Goal: Task Accomplishment & Management: Complete application form

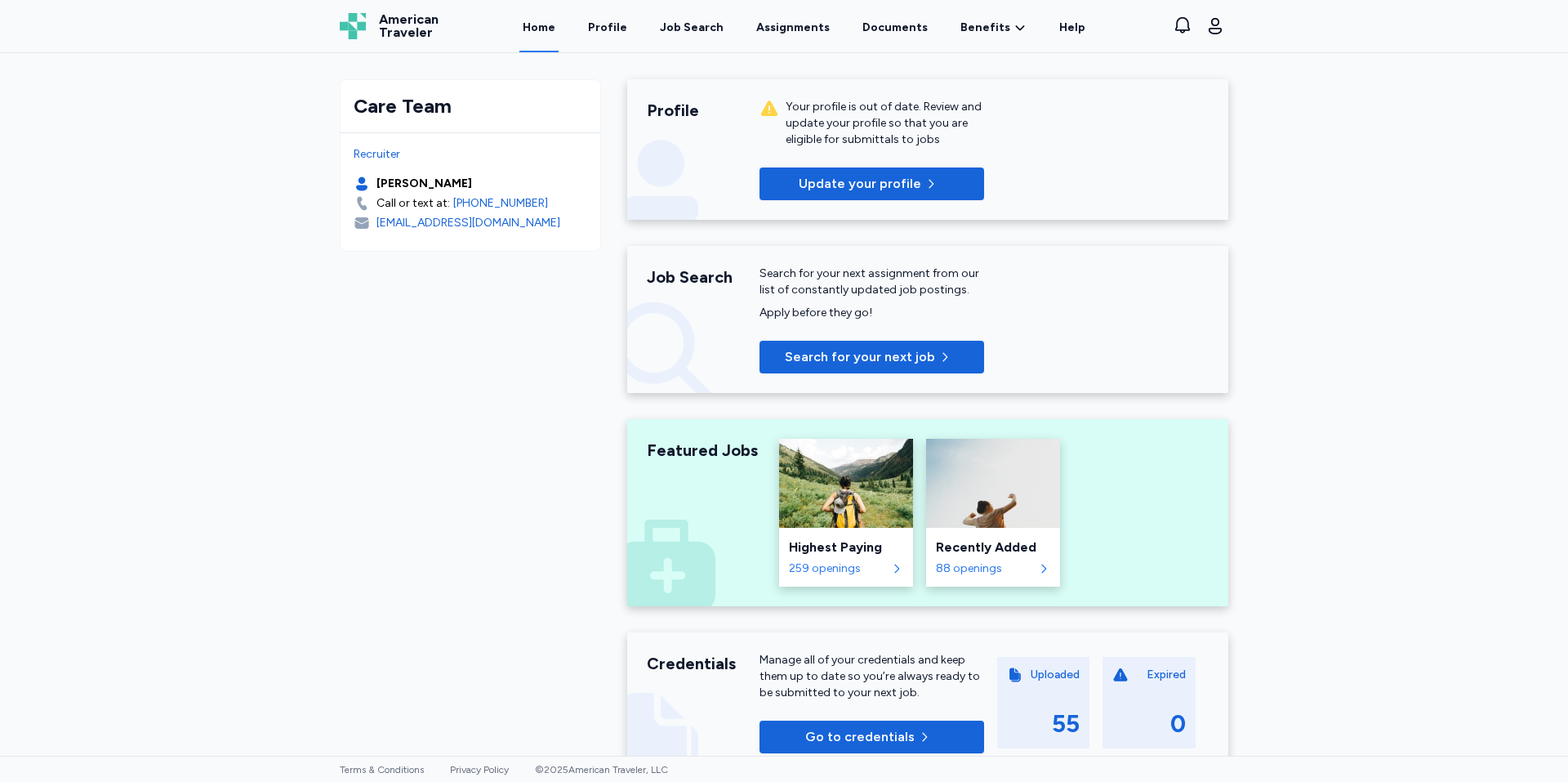
click at [857, 374] on div "Job Search Search for your next assignment from our list of constantly updated …" at bounding box center [927, 320] width 601 height 147
click at [870, 356] on span "Search for your next job" at bounding box center [860, 357] width 151 height 20
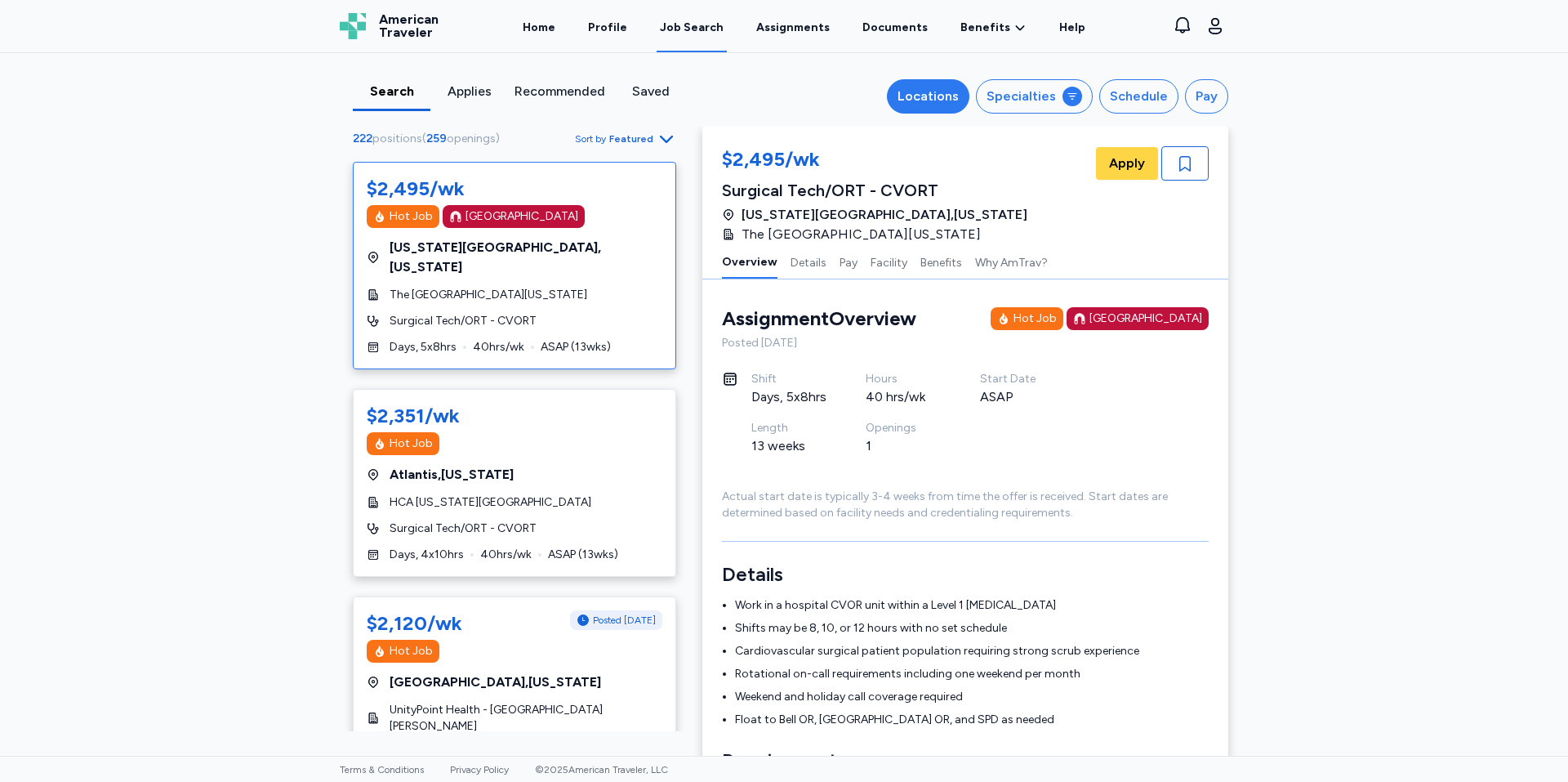
click at [916, 96] on div "Locations" at bounding box center [928, 96] width 61 height 20
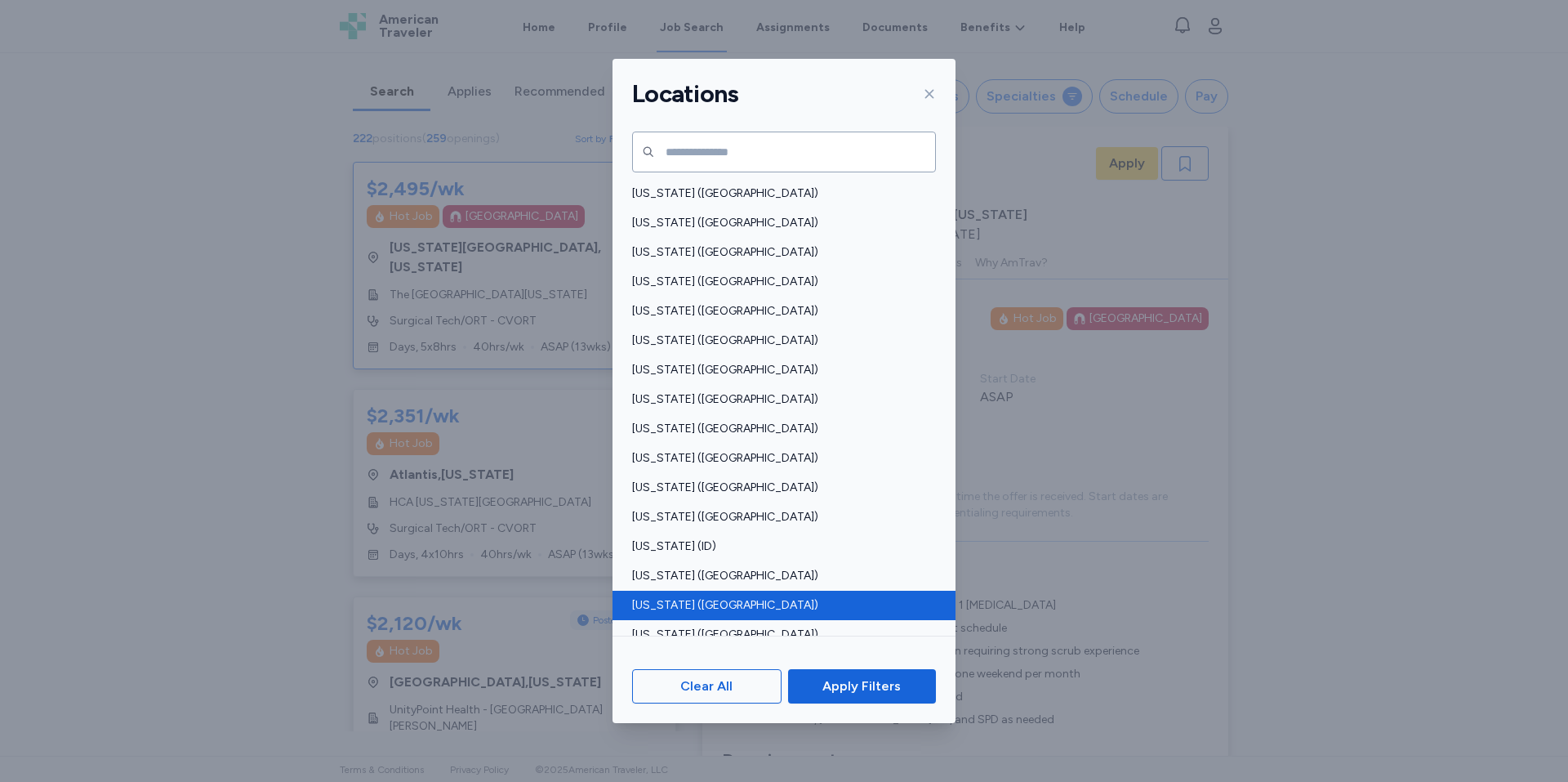
click at [660, 604] on span "[US_STATE] ([GEOGRAPHIC_DATA])" at bounding box center [779, 604] width 294 height 16
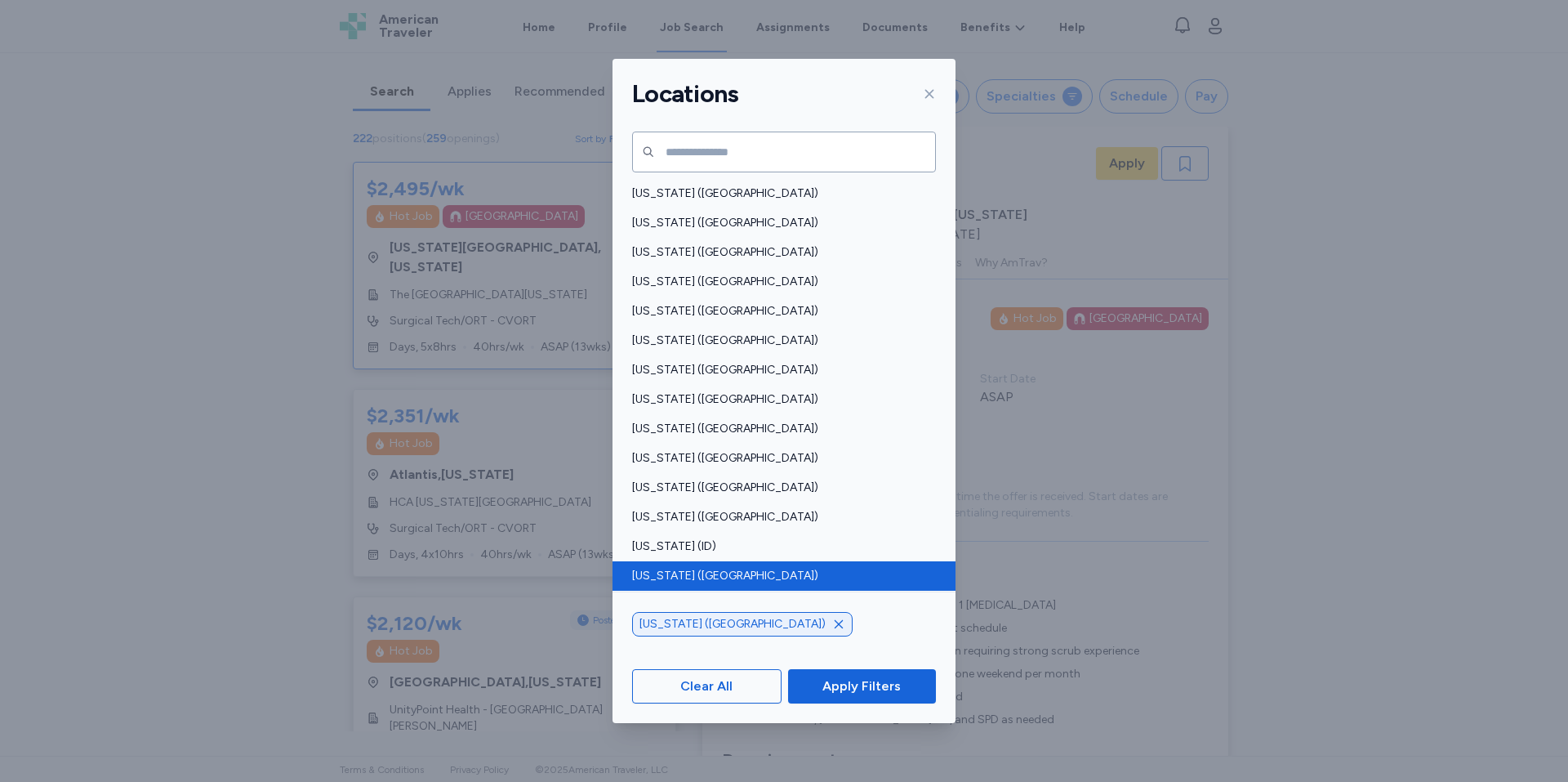
click at [662, 574] on span "[US_STATE] ([GEOGRAPHIC_DATA])" at bounding box center [779, 575] width 294 height 16
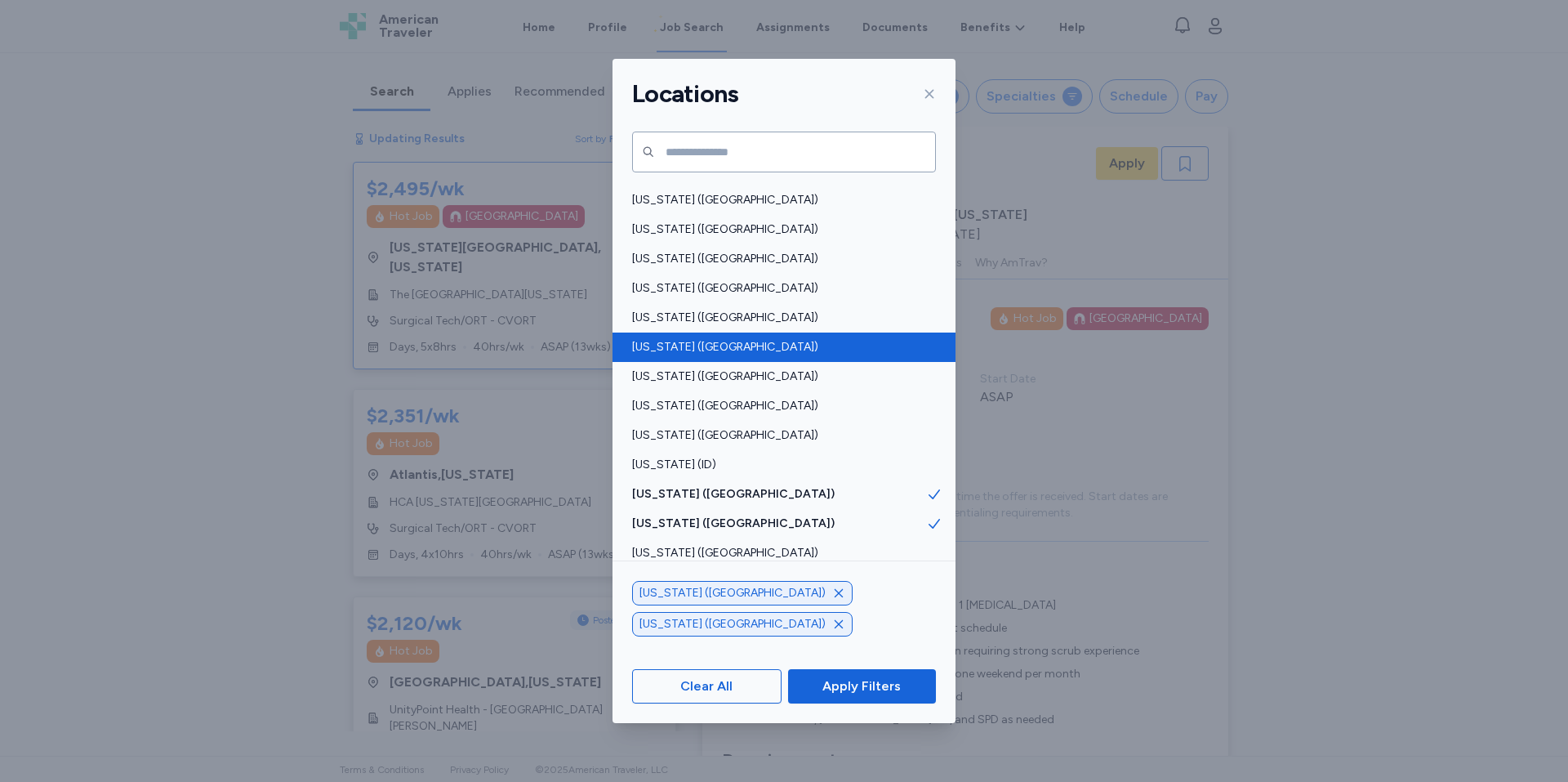
scroll to position [164, 0]
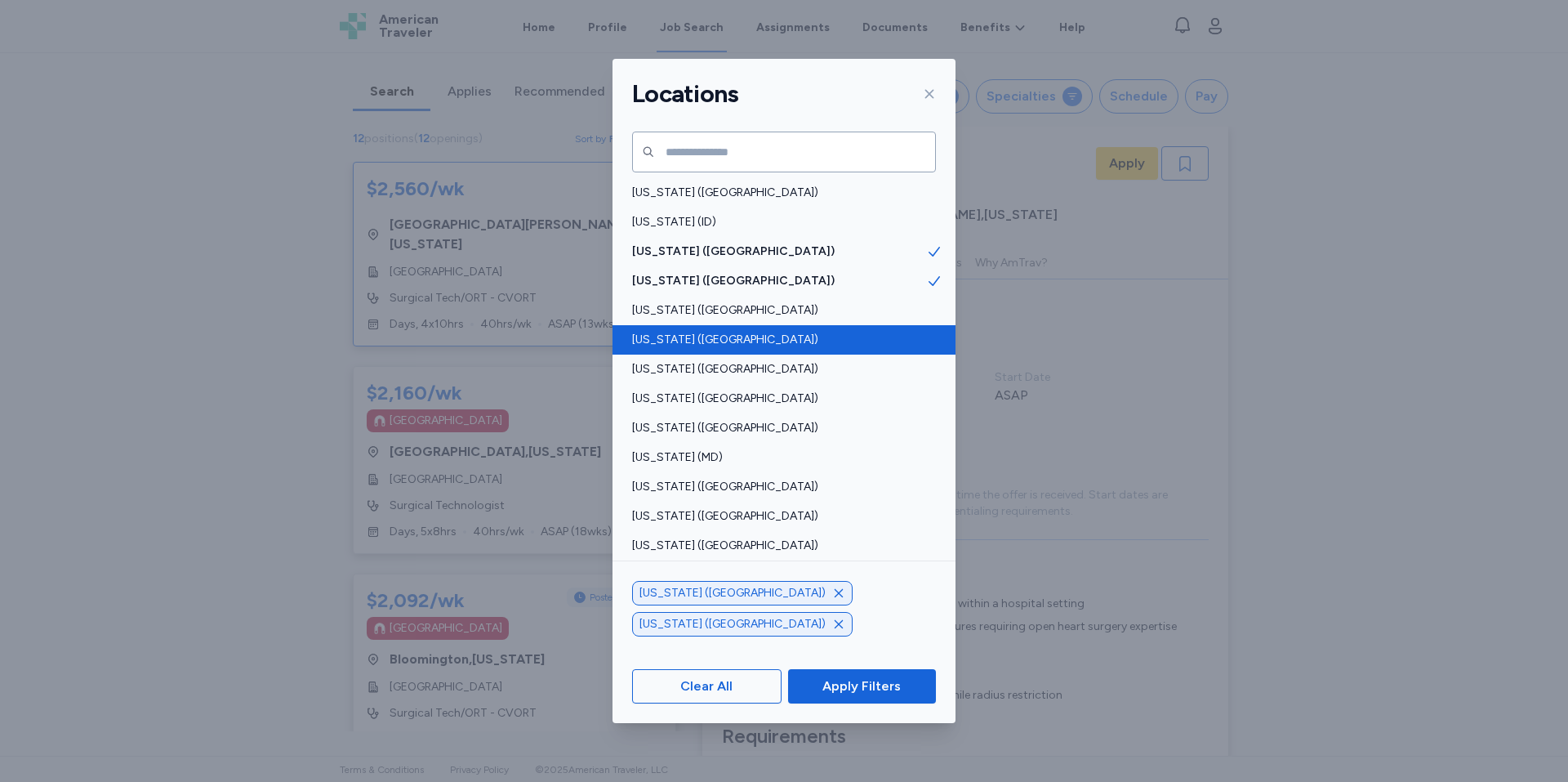
scroll to position [326, 0]
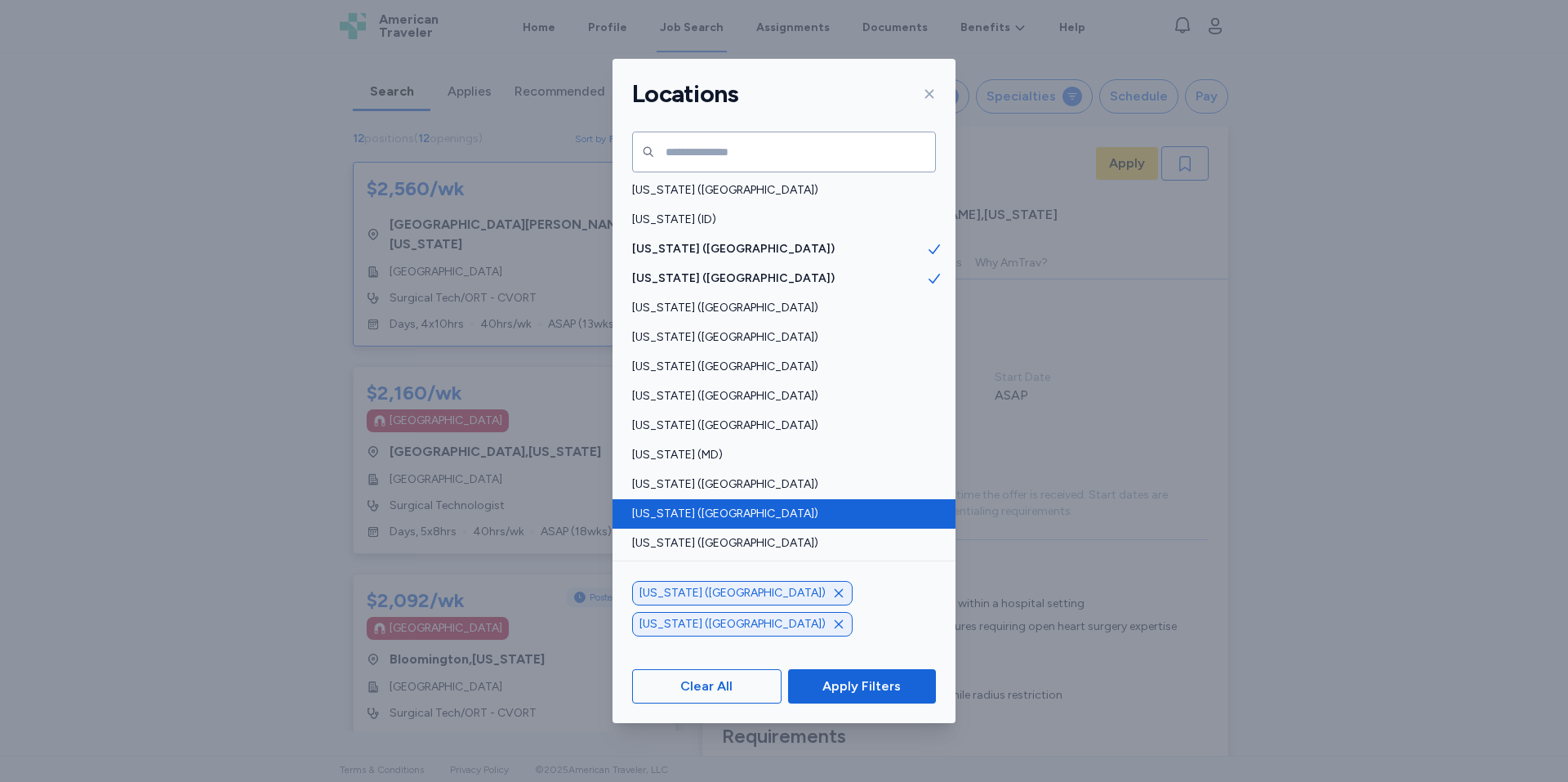
click at [668, 516] on span "[US_STATE] ([GEOGRAPHIC_DATA])" at bounding box center [779, 514] width 294 height 16
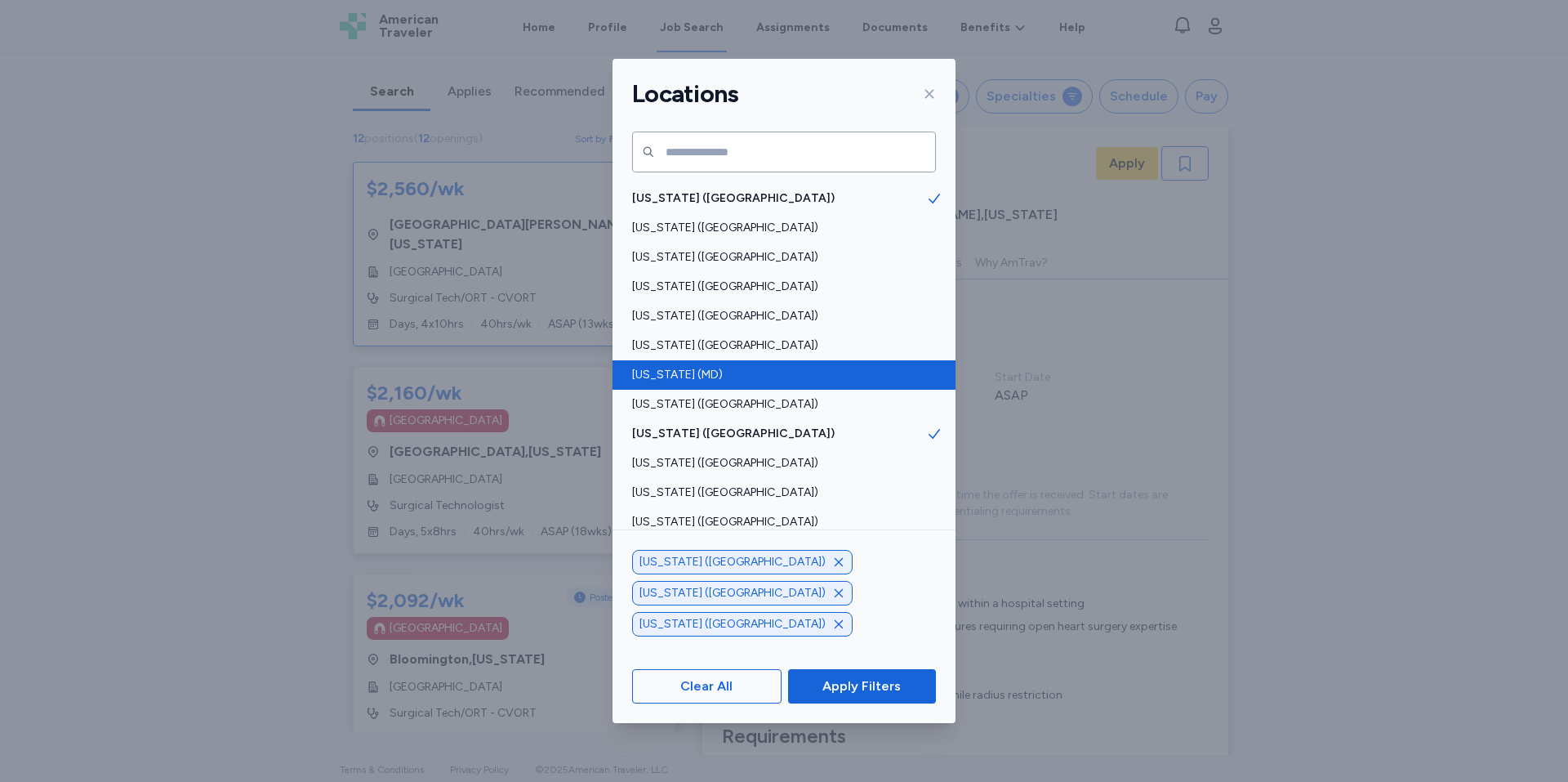
scroll to position [409, 0]
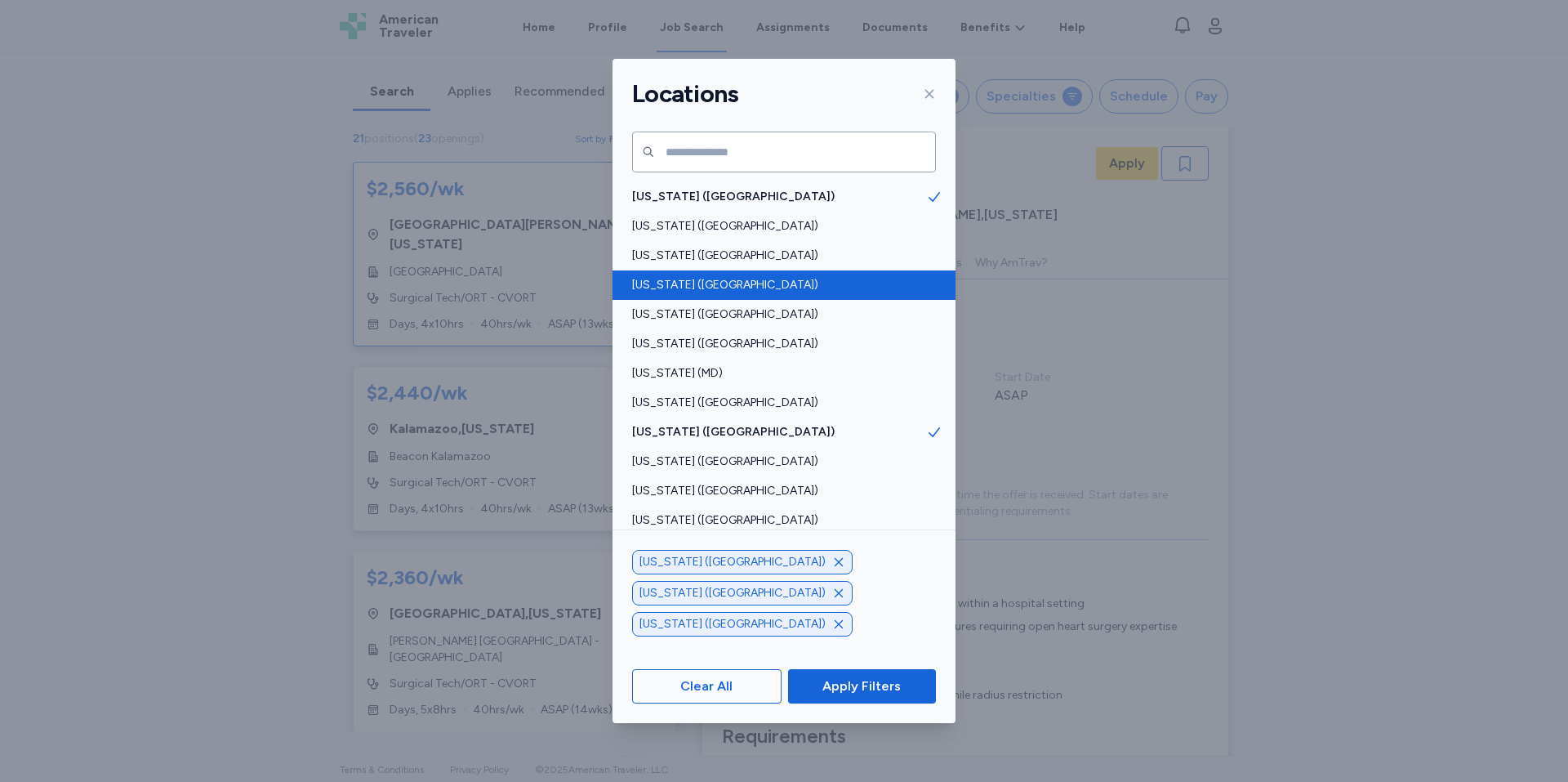
click at [687, 290] on span "[US_STATE] ([GEOGRAPHIC_DATA])" at bounding box center [779, 285] width 294 height 16
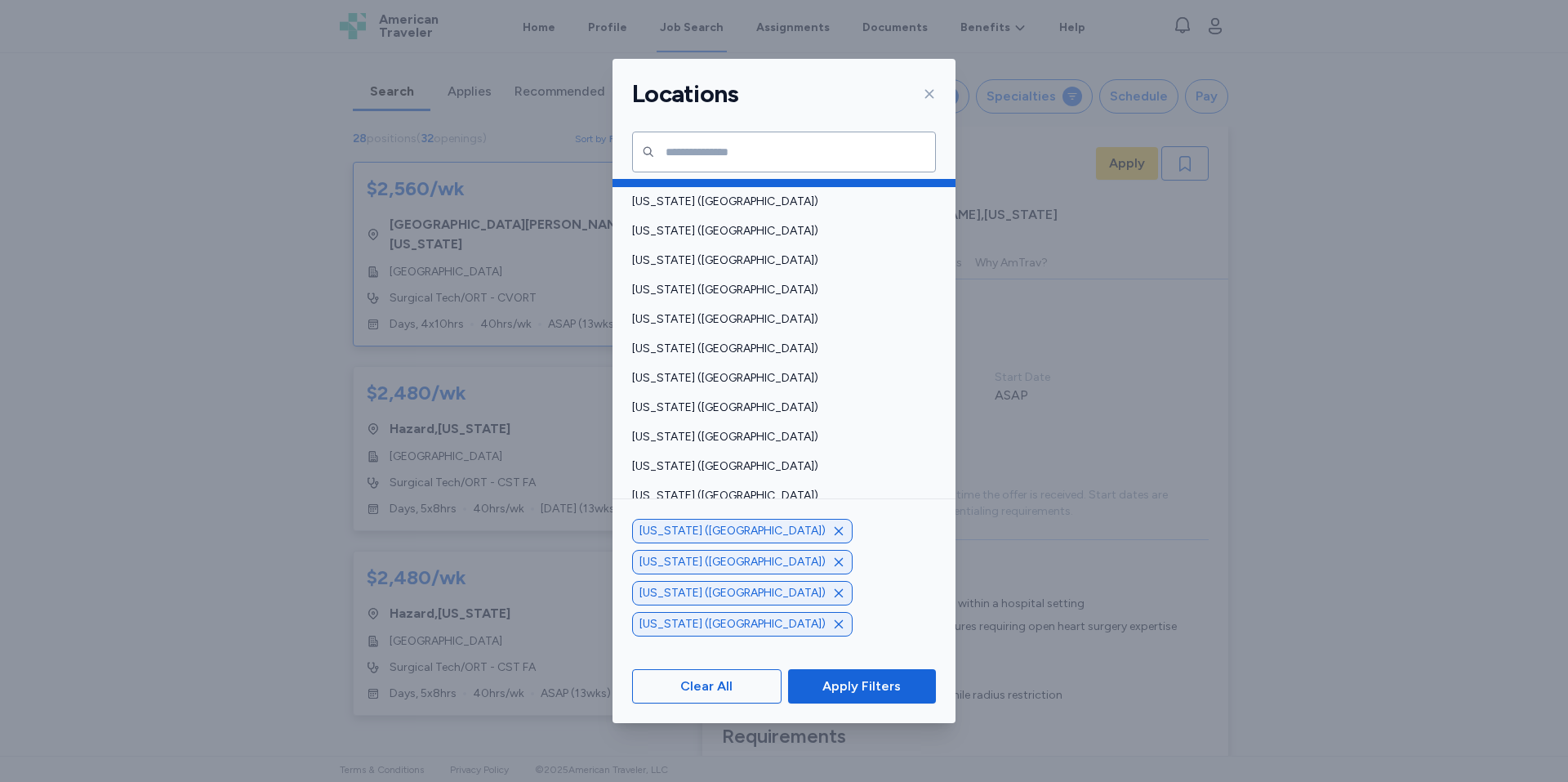
scroll to position [817, 0]
click at [667, 406] on span "[US_STATE] ([GEOGRAPHIC_DATA])" at bounding box center [779, 405] width 294 height 16
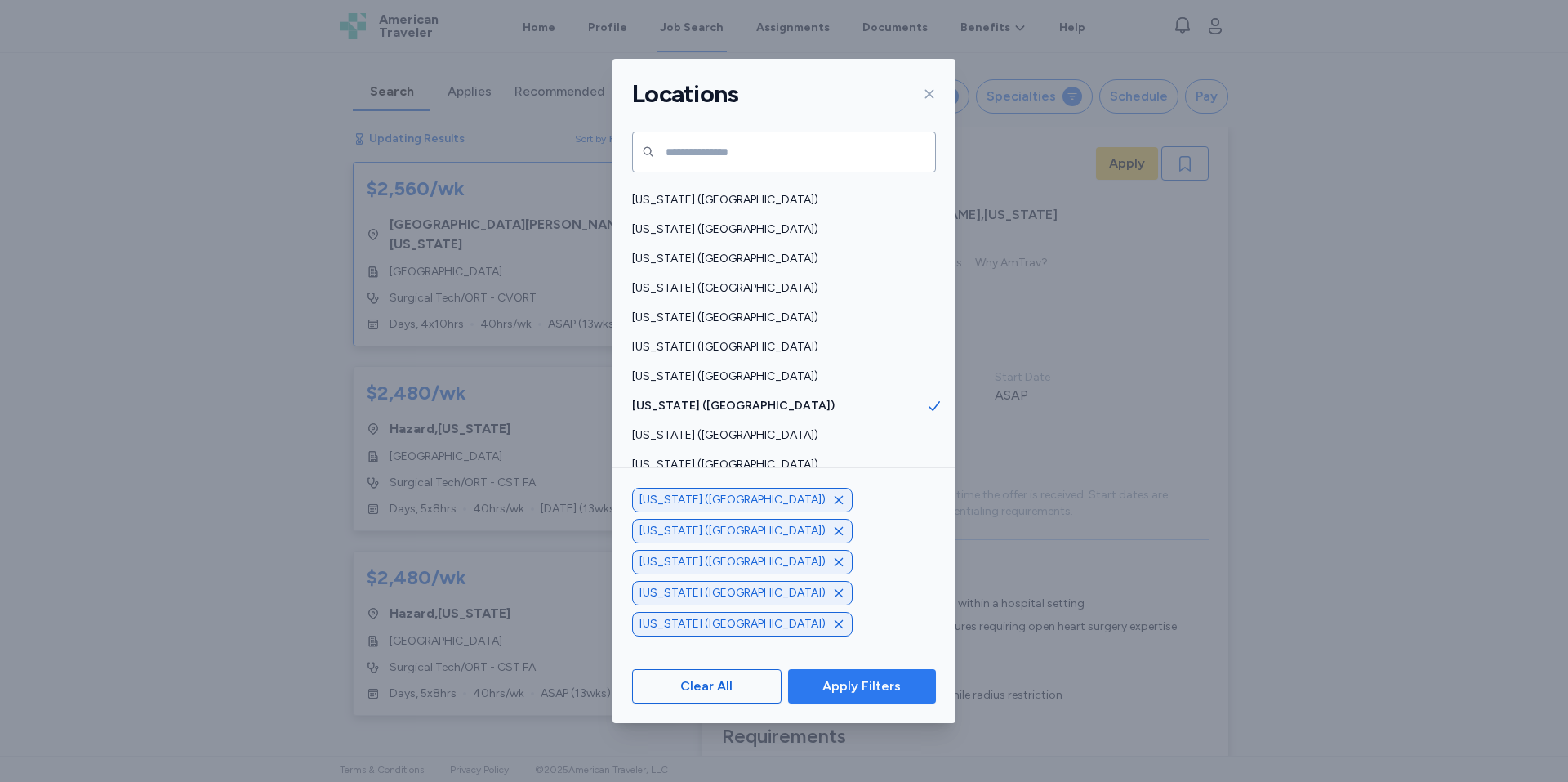
click at [868, 681] on span "Apply Filters" at bounding box center [861, 686] width 79 height 20
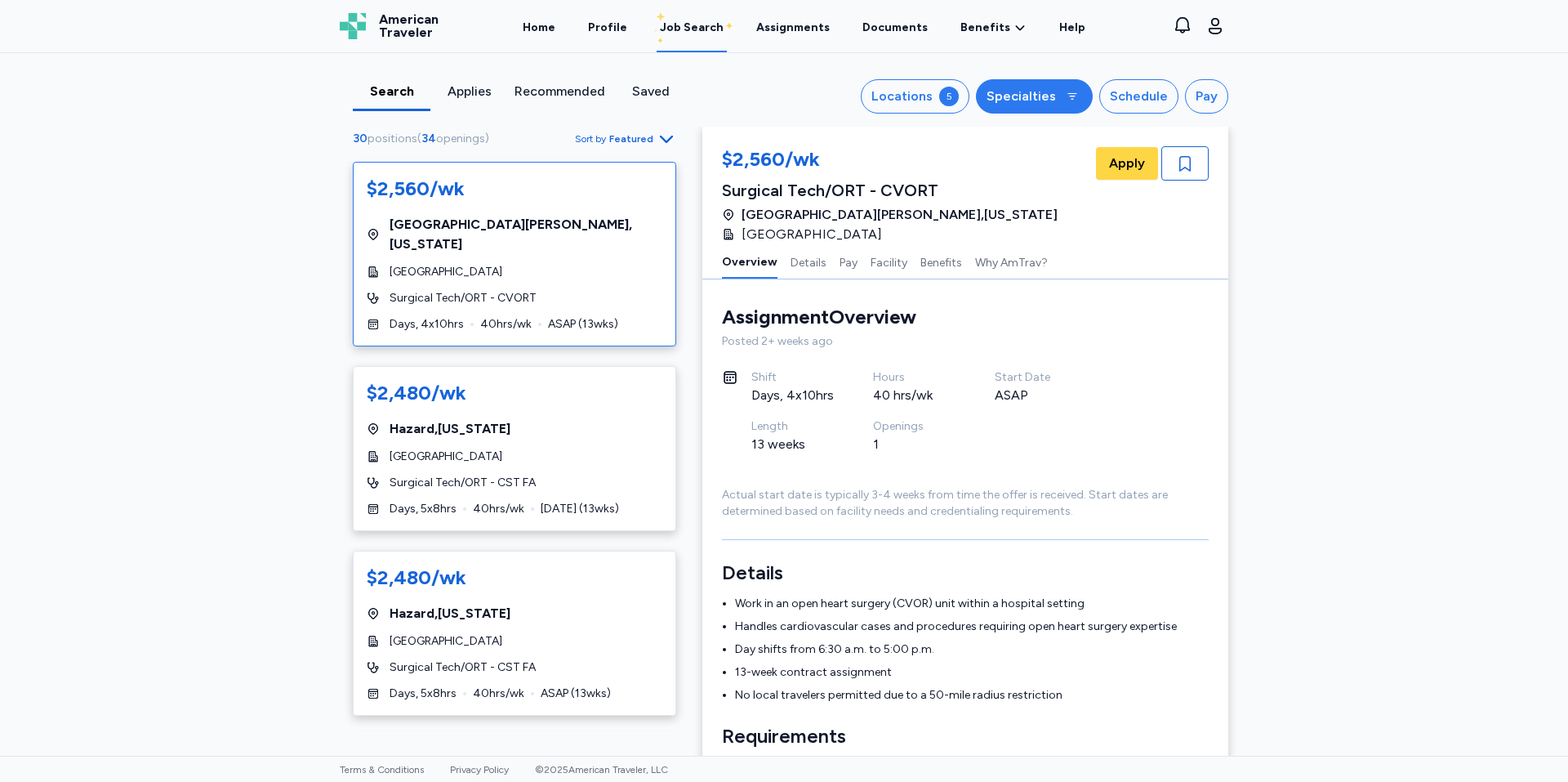
click at [1003, 105] on div "Specialties" at bounding box center [1021, 96] width 69 height 20
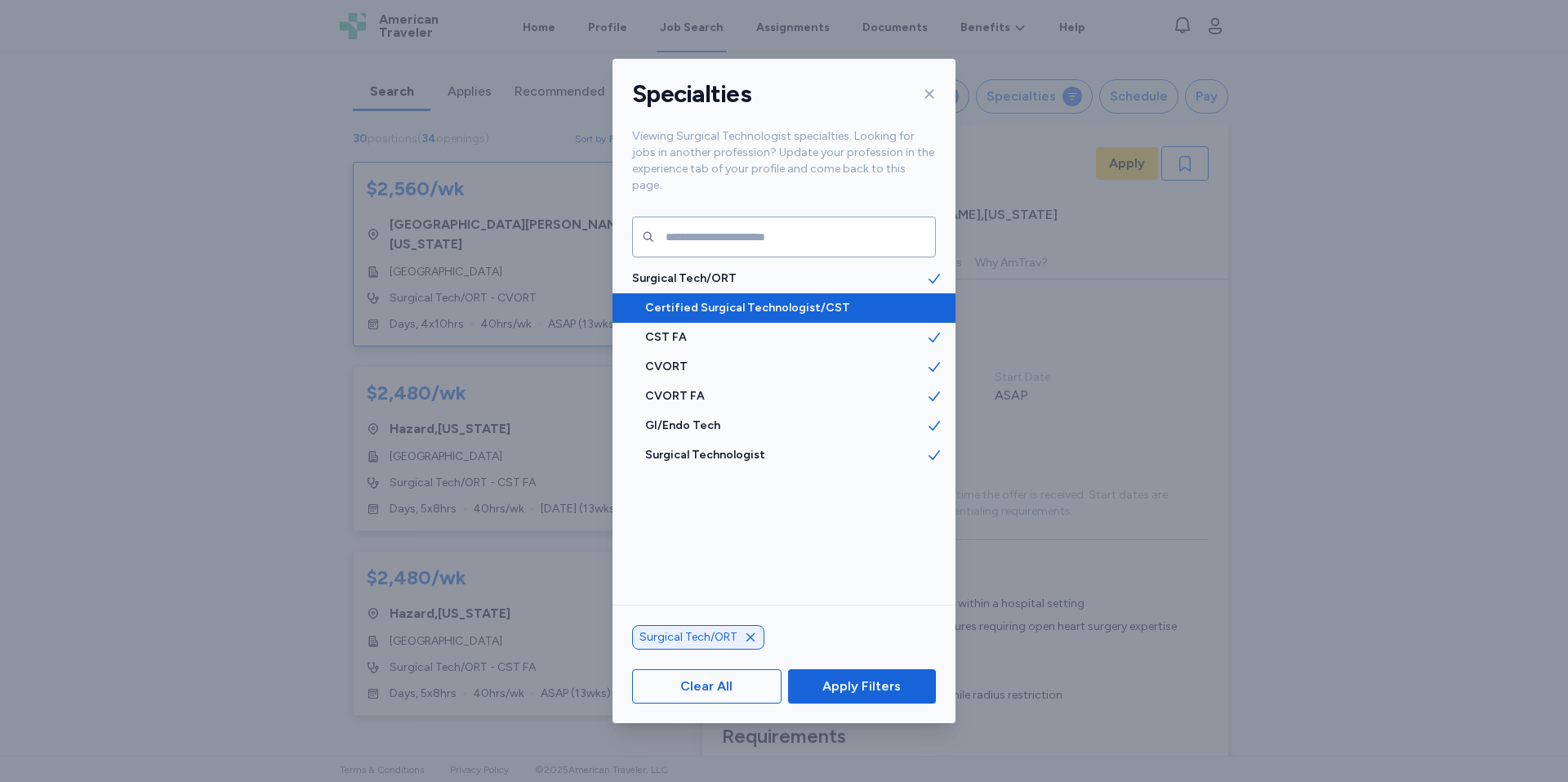
click at [752, 300] on span "Certified Surgical Technologist/CST" at bounding box center [785, 307] width 281 height 16
click at [752, 300] on span "Certified Surgical Technologist/CST" at bounding box center [785, 307] width 281 height 16
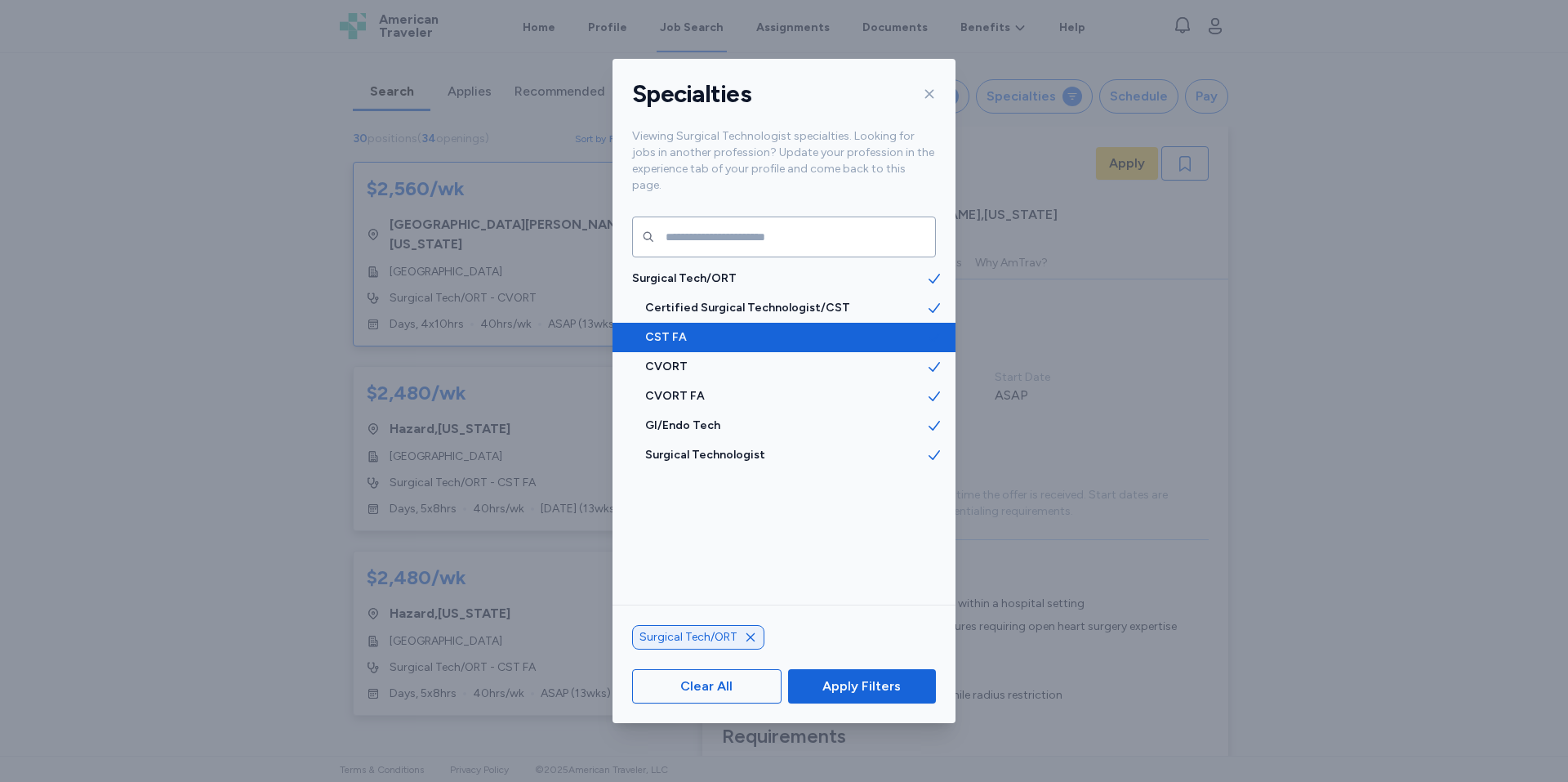
click at [747, 329] on span "CST FA" at bounding box center [785, 337] width 281 height 16
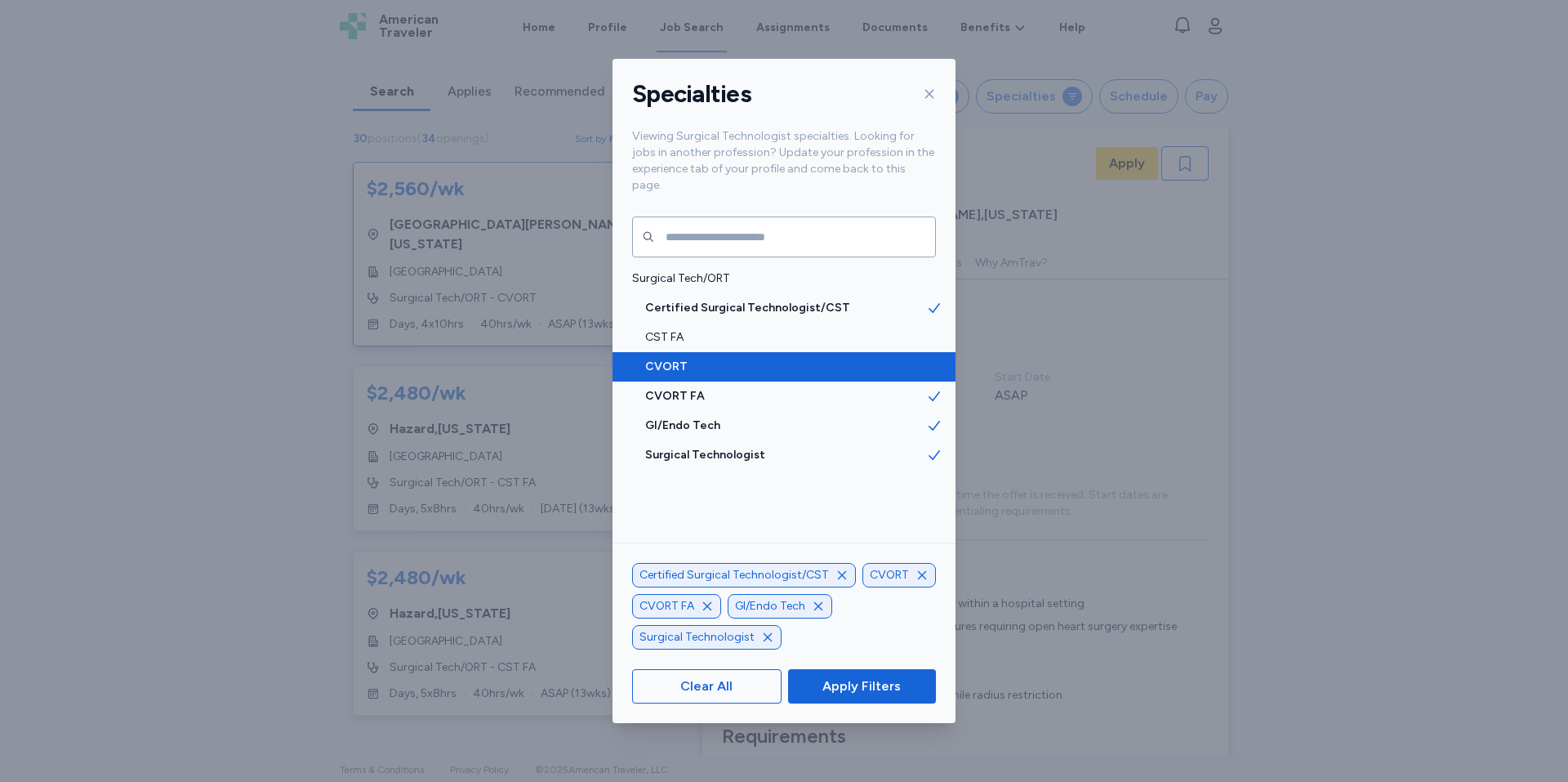
click at [749, 359] on span "CVORT" at bounding box center [785, 366] width 281 height 16
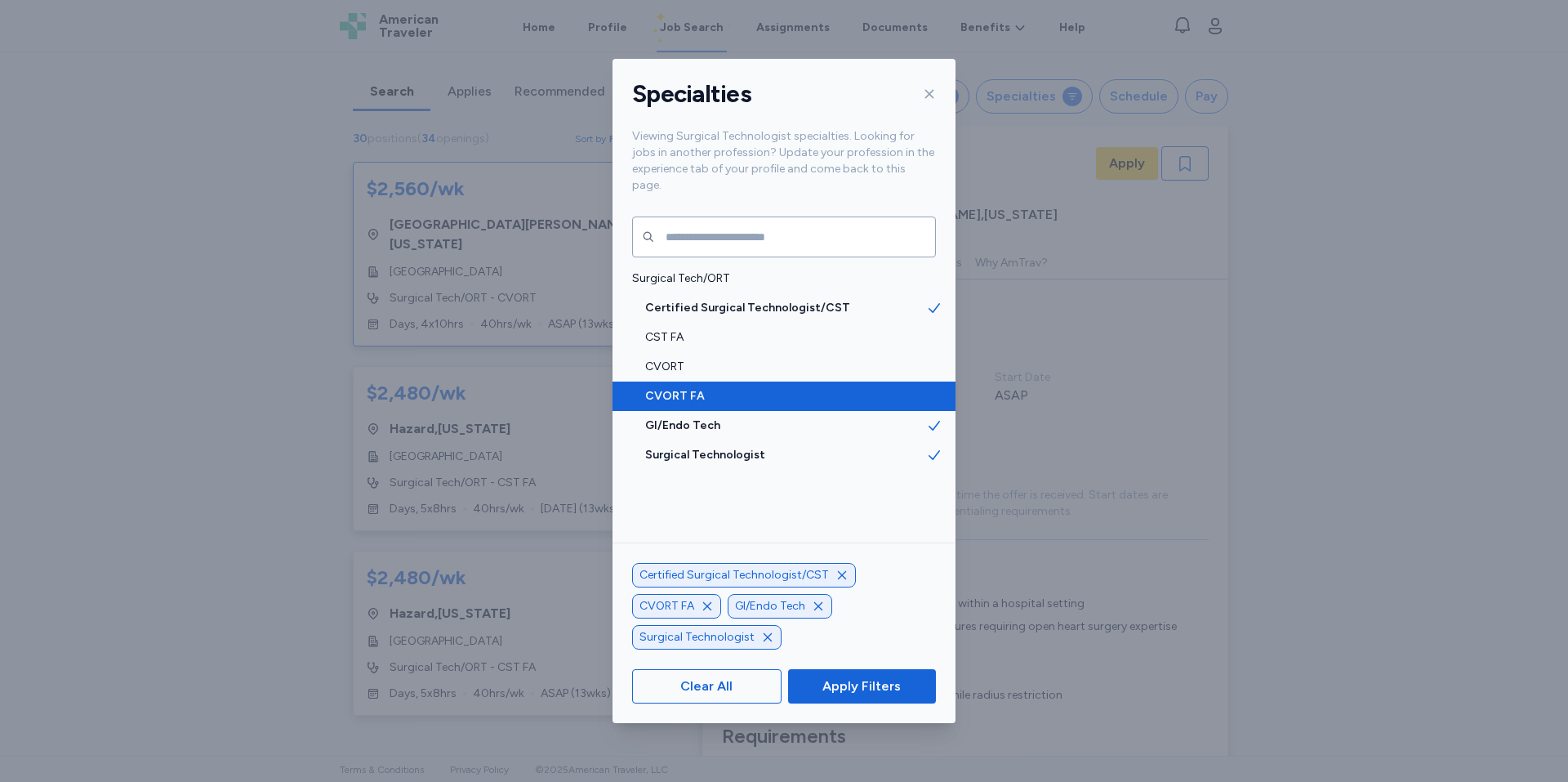
click at [749, 388] on span "CVORT FA" at bounding box center [785, 396] width 281 height 16
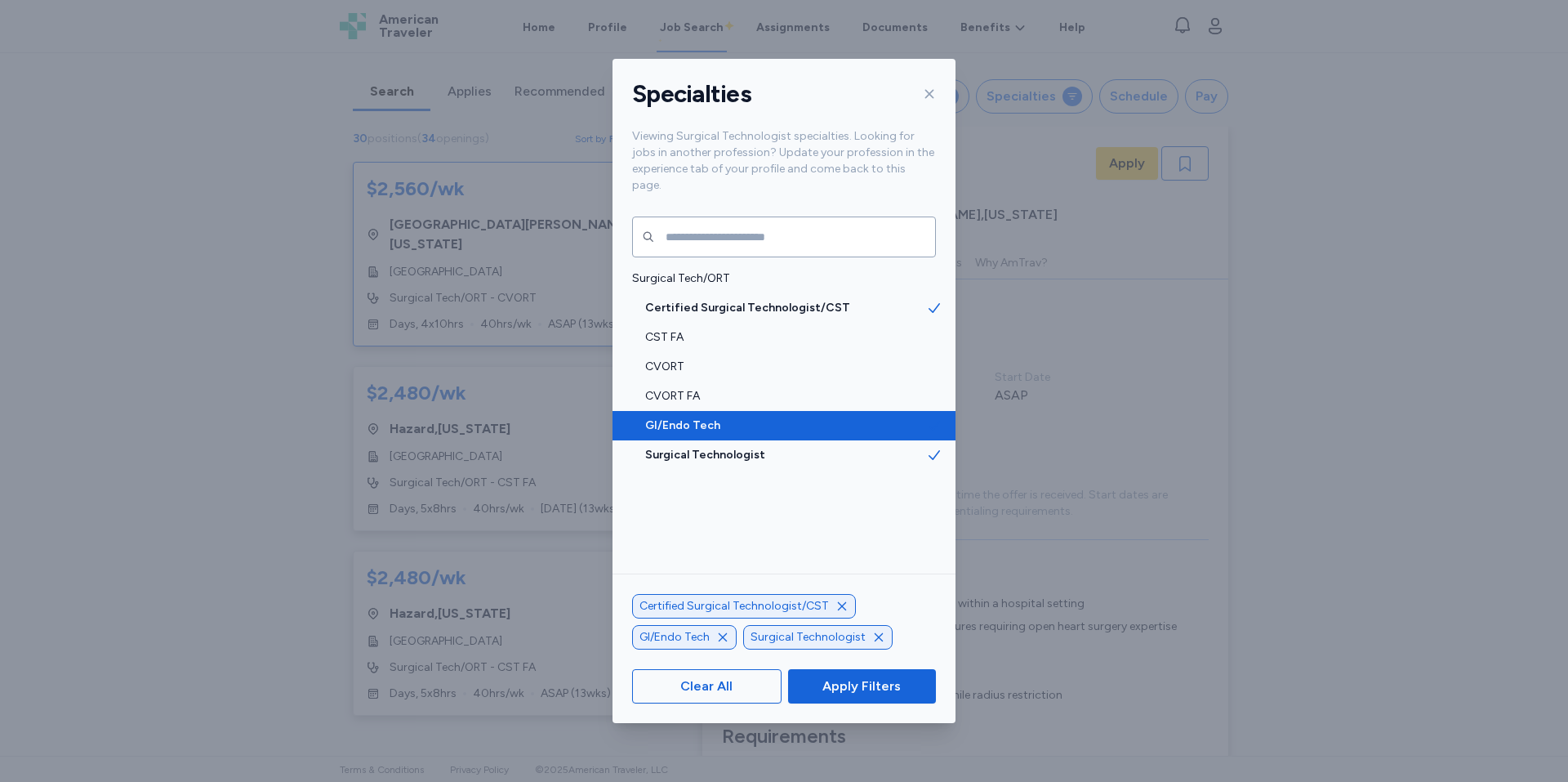
click at [748, 417] on span "GI/Endo Tech" at bounding box center [785, 425] width 281 height 16
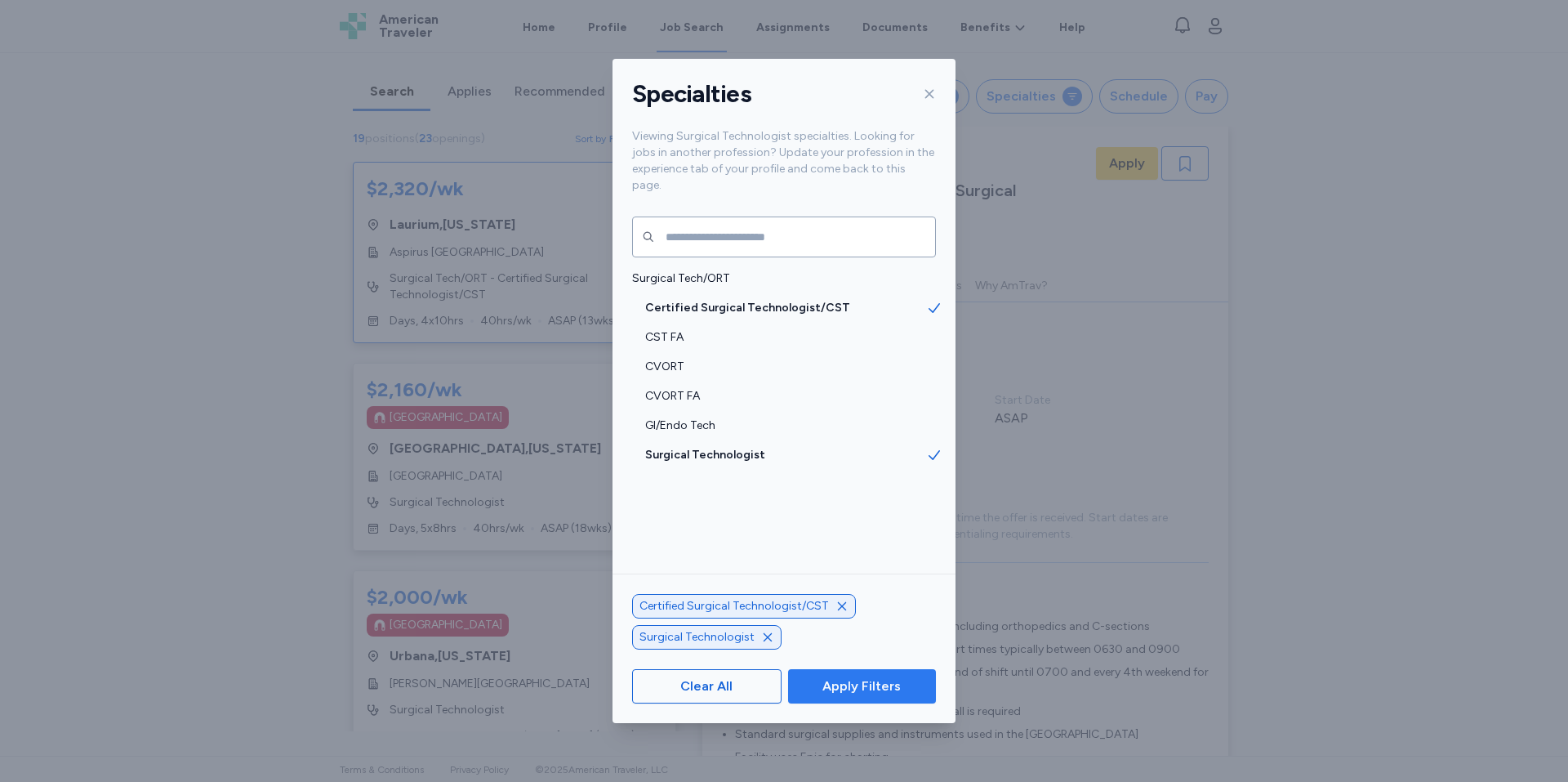
scroll to position [24, 0]
click at [852, 691] on span "Apply Filters" at bounding box center [861, 686] width 79 height 20
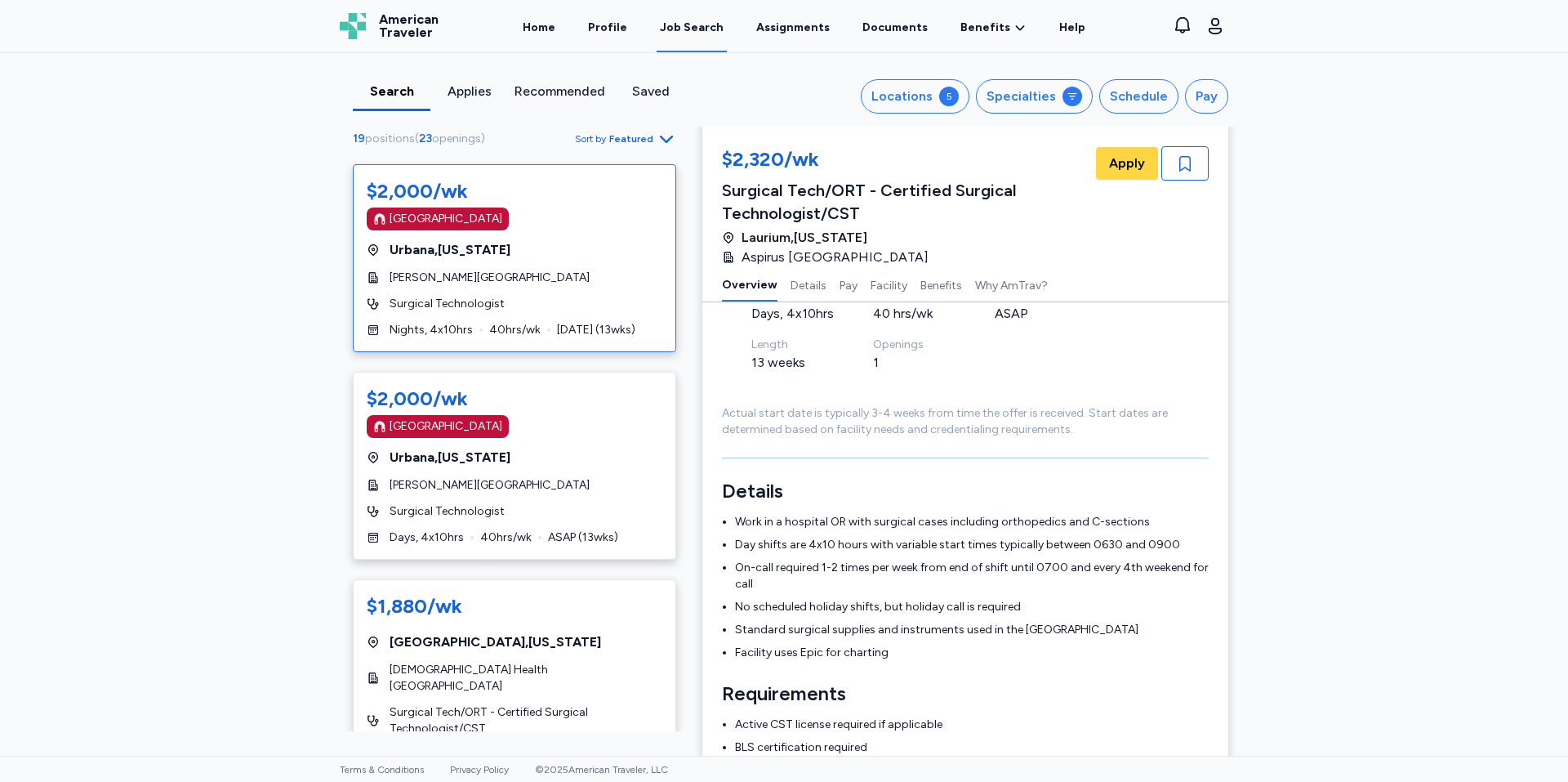
scroll to position [409, 0]
click at [625, 479] on div "[PERSON_NAME][GEOGRAPHIC_DATA]" at bounding box center [513, 482] width 295 height 16
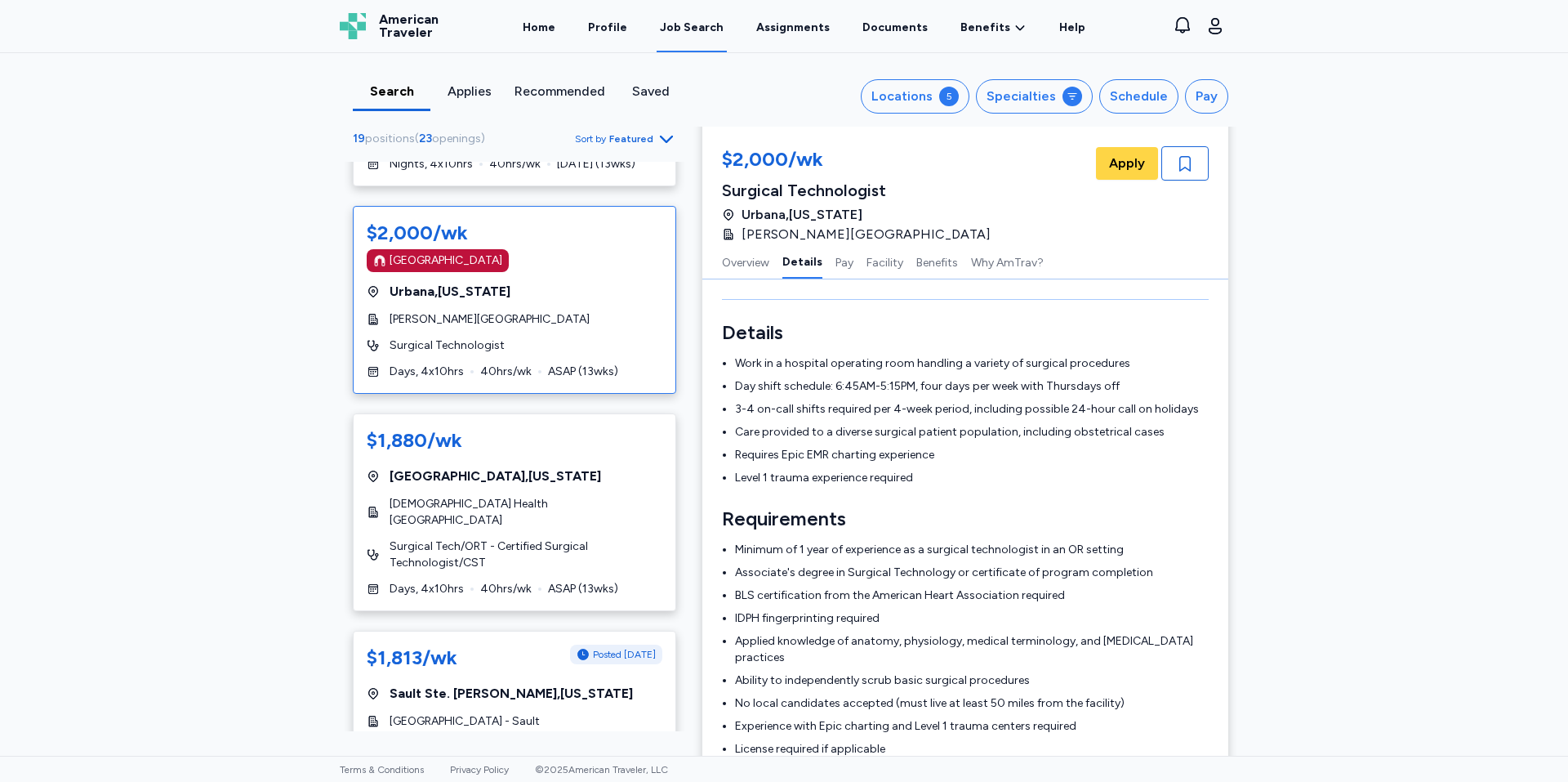
scroll to position [245, 0]
click at [533, 493] on div "$1,880/wk [GEOGRAPHIC_DATA] , [US_STATE] Franciscan Health Lafayette East Surgi…" at bounding box center [513, 512] width 323 height 197
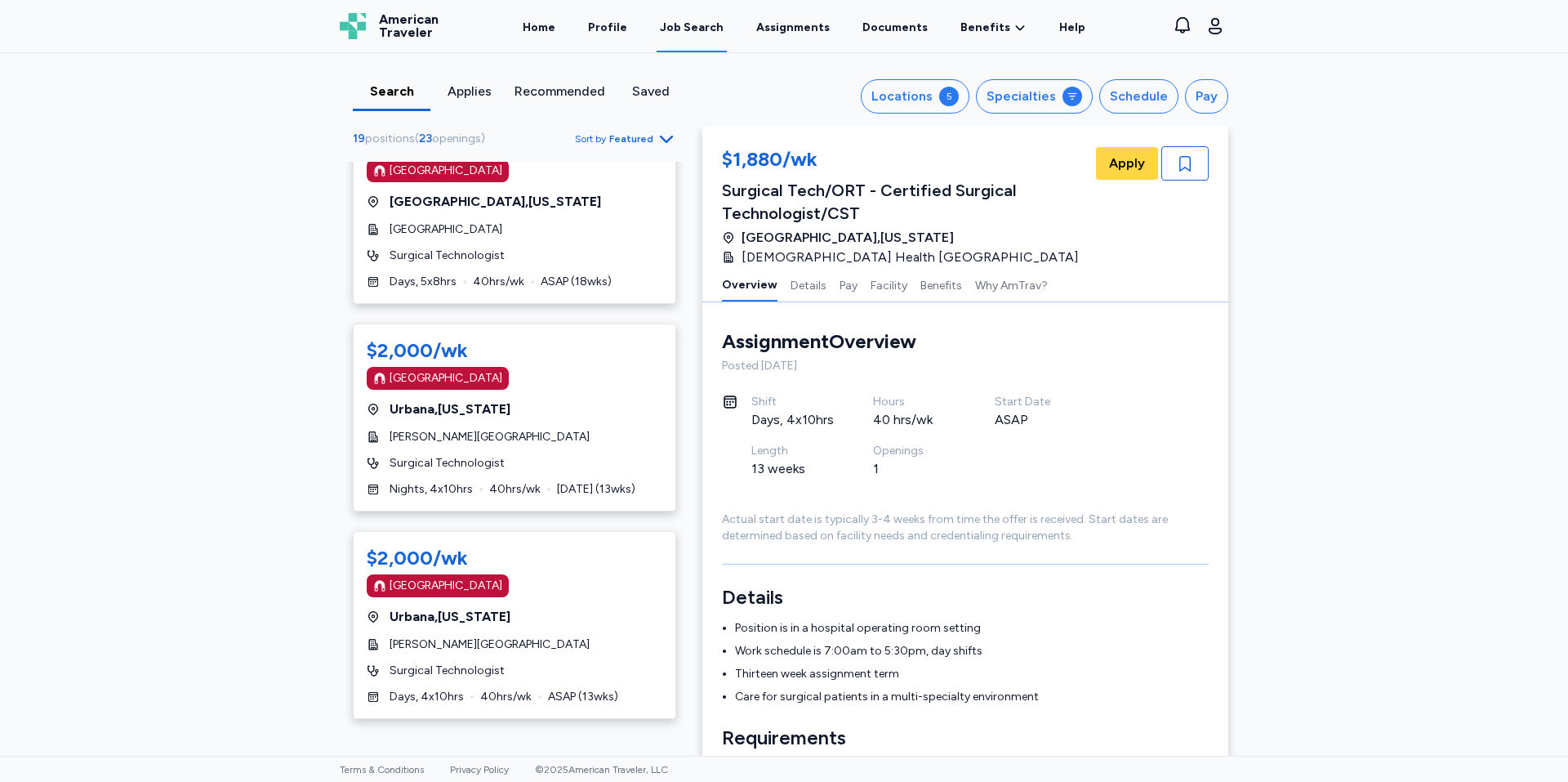
scroll to position [245, 0]
click at [544, 611] on div "[GEOGRAPHIC_DATA] , [US_STATE]" at bounding box center [513, 618] width 295 height 20
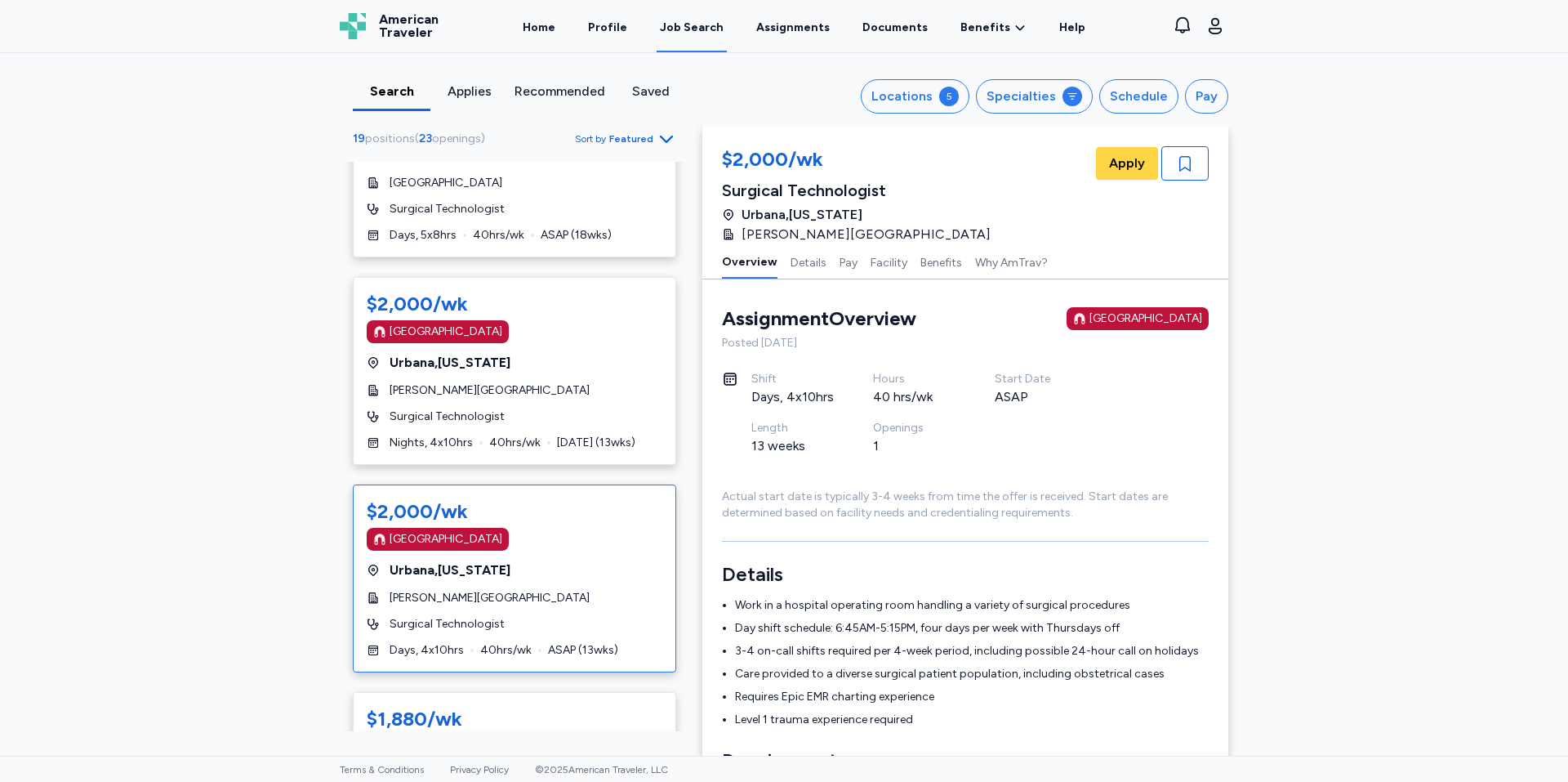
scroll to position [326, 0]
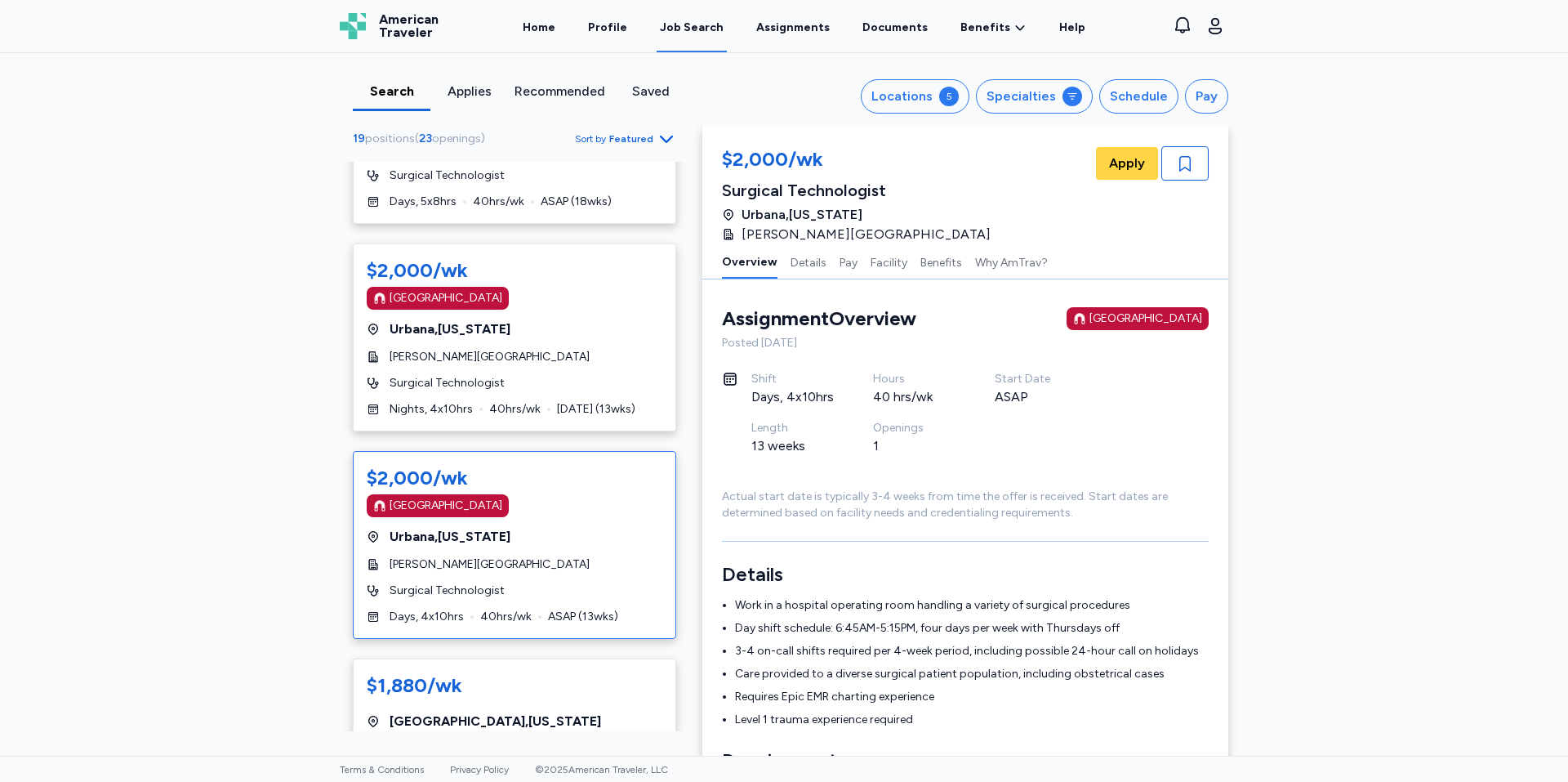
click at [492, 569] on span "[PERSON_NAME][GEOGRAPHIC_DATA]" at bounding box center [489, 564] width 200 height 16
click at [526, 681] on div "$1,880/wk" at bounding box center [513, 685] width 295 height 26
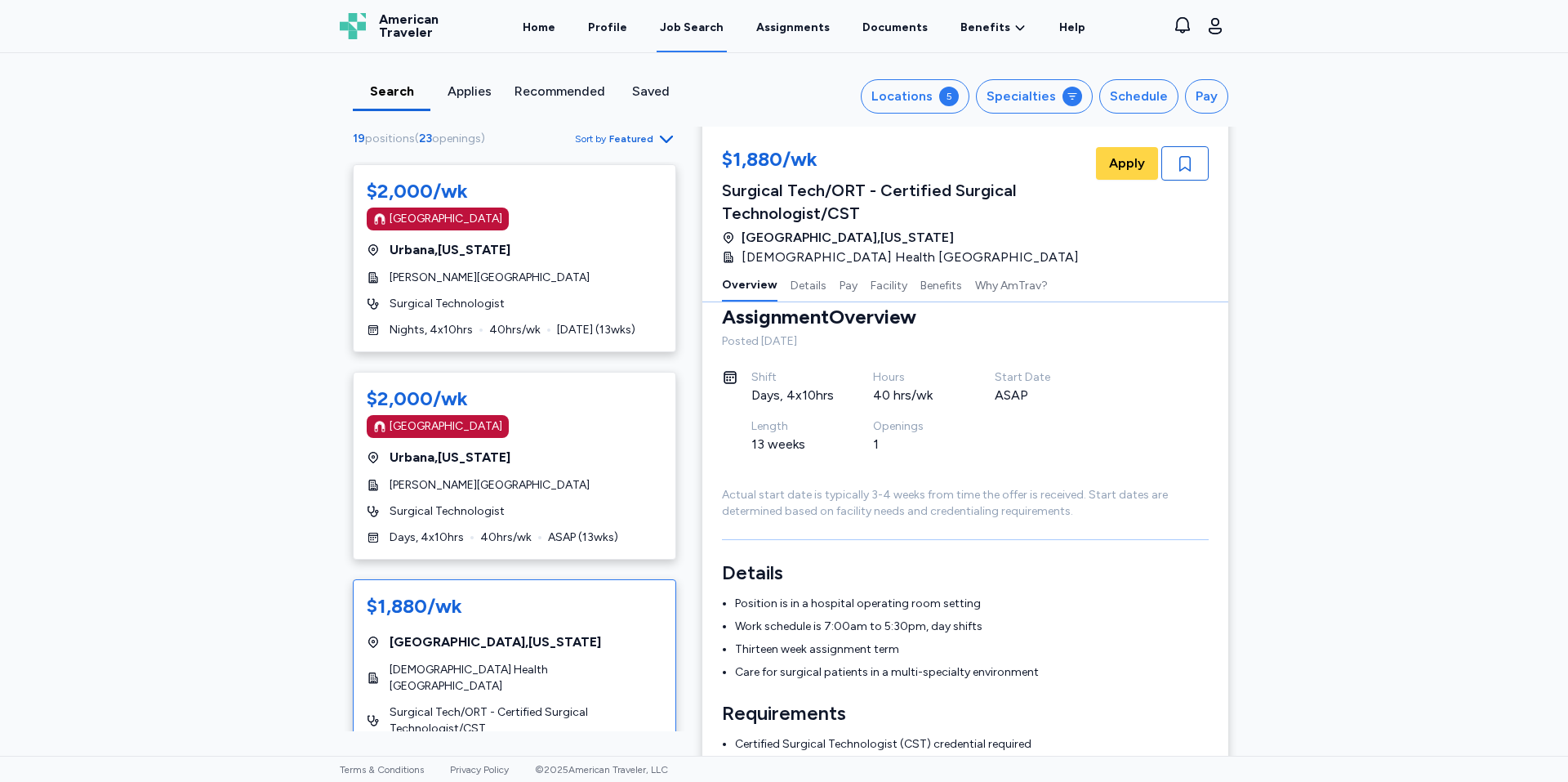
scroll to position [409, 0]
click at [1120, 164] on span "Apply" at bounding box center [1126, 163] width 35 height 20
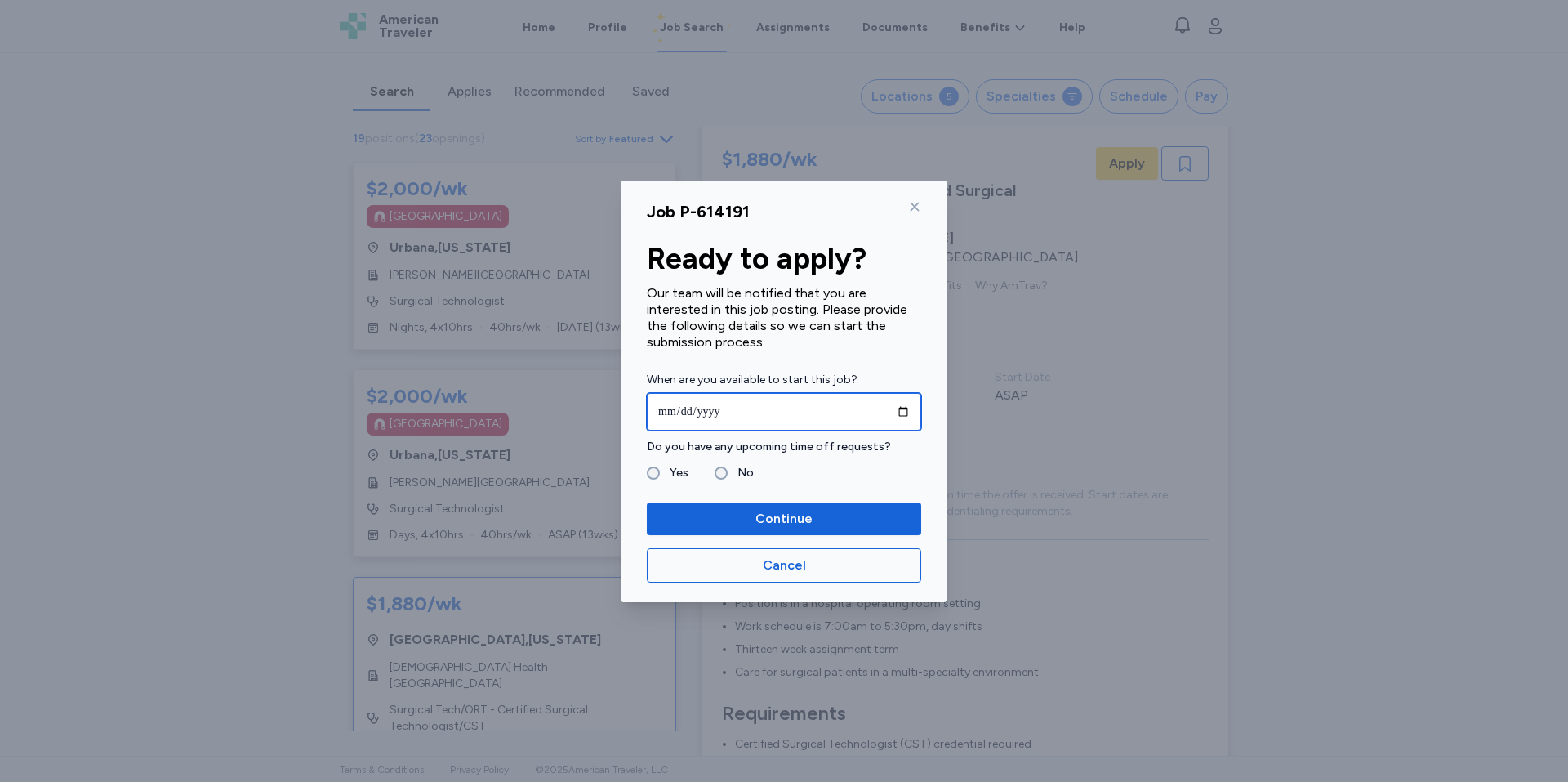
click at [903, 414] on input "date" at bounding box center [784, 411] width 274 height 37
type input "**********"
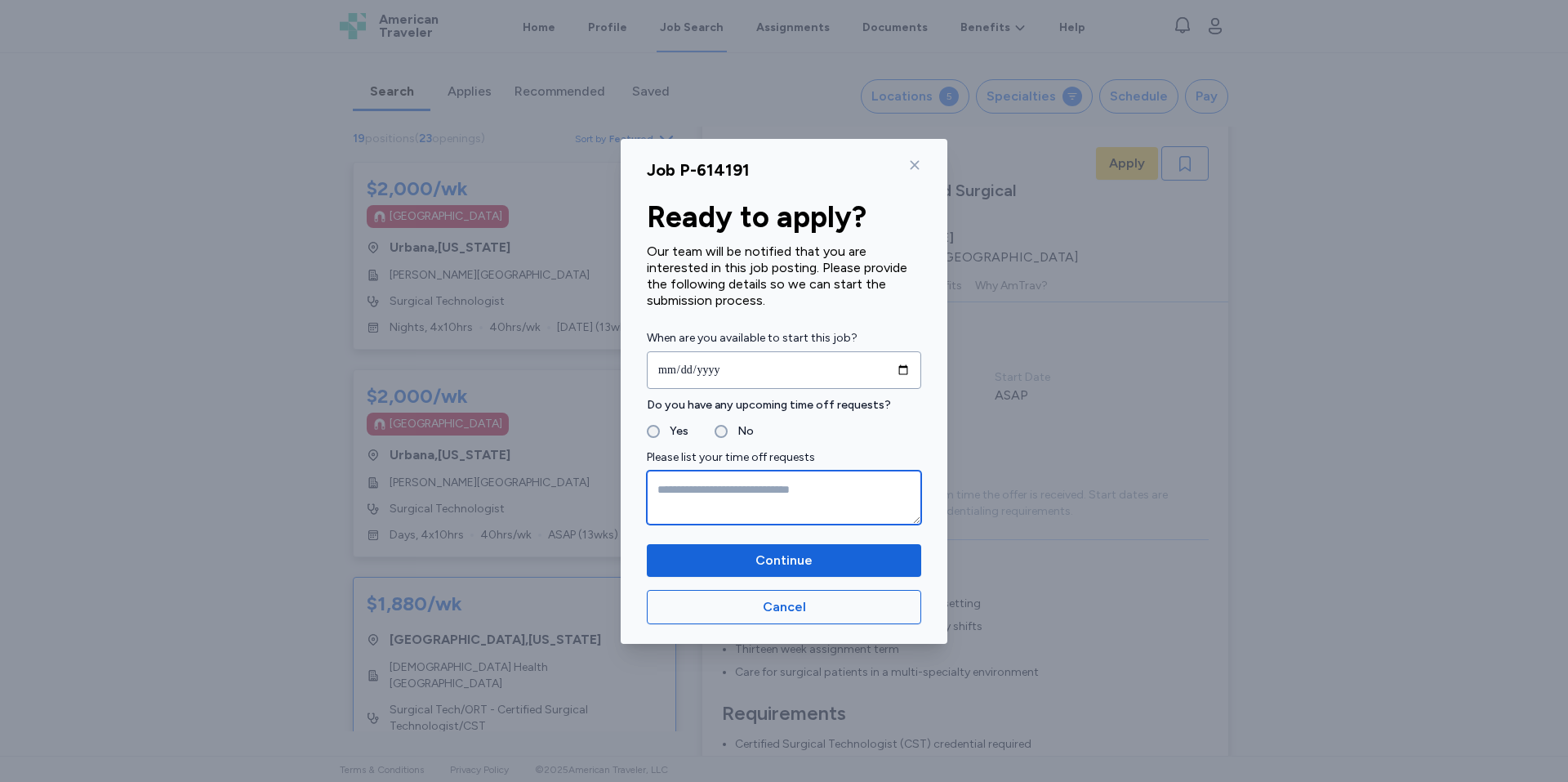
click at [687, 491] on textarea at bounding box center [784, 497] width 274 height 54
click at [658, 488] on textarea at bounding box center [784, 497] width 274 height 54
type textarea "**********"
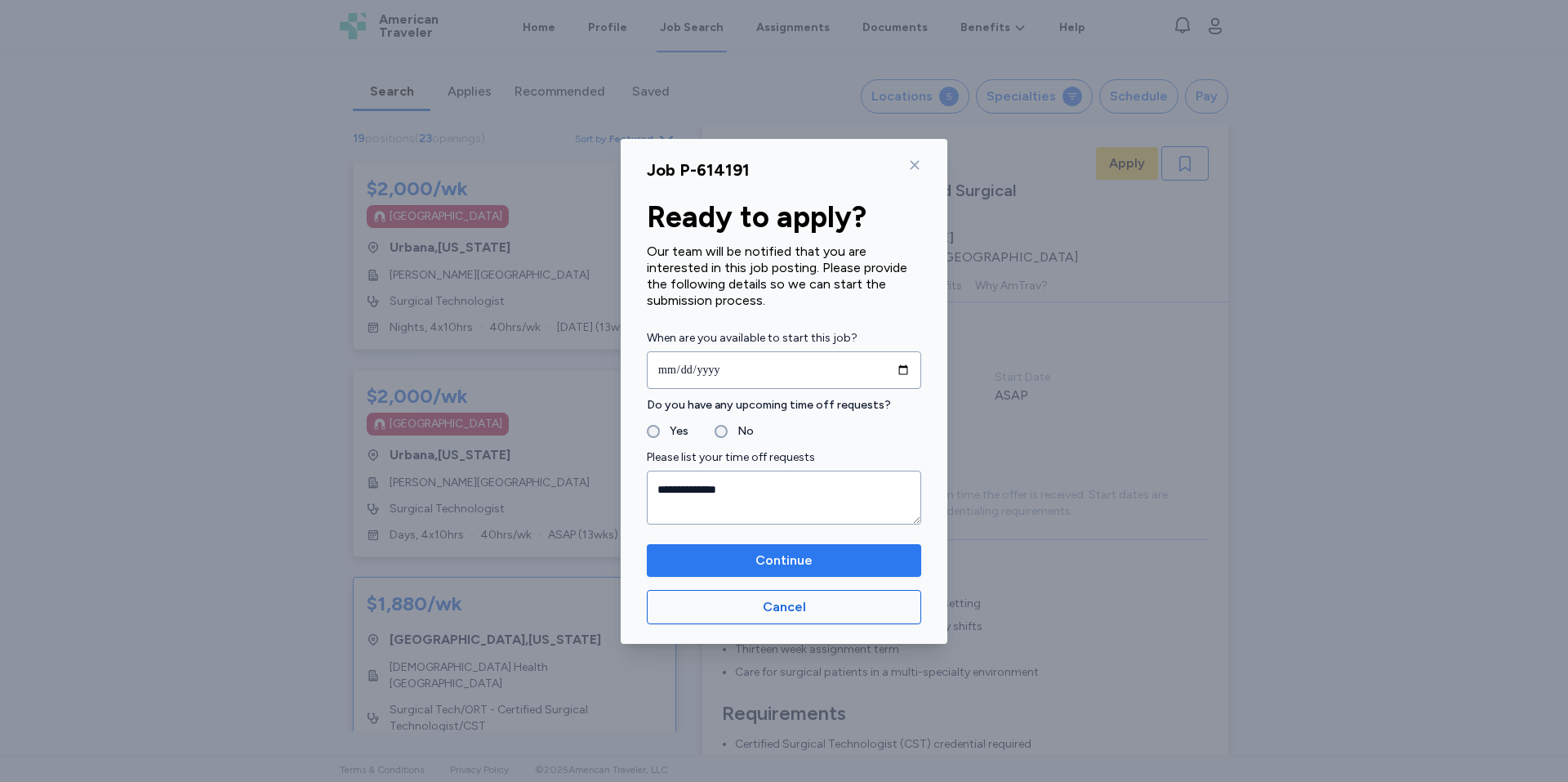
click at [735, 567] on span "Continue" at bounding box center [784, 560] width 248 height 20
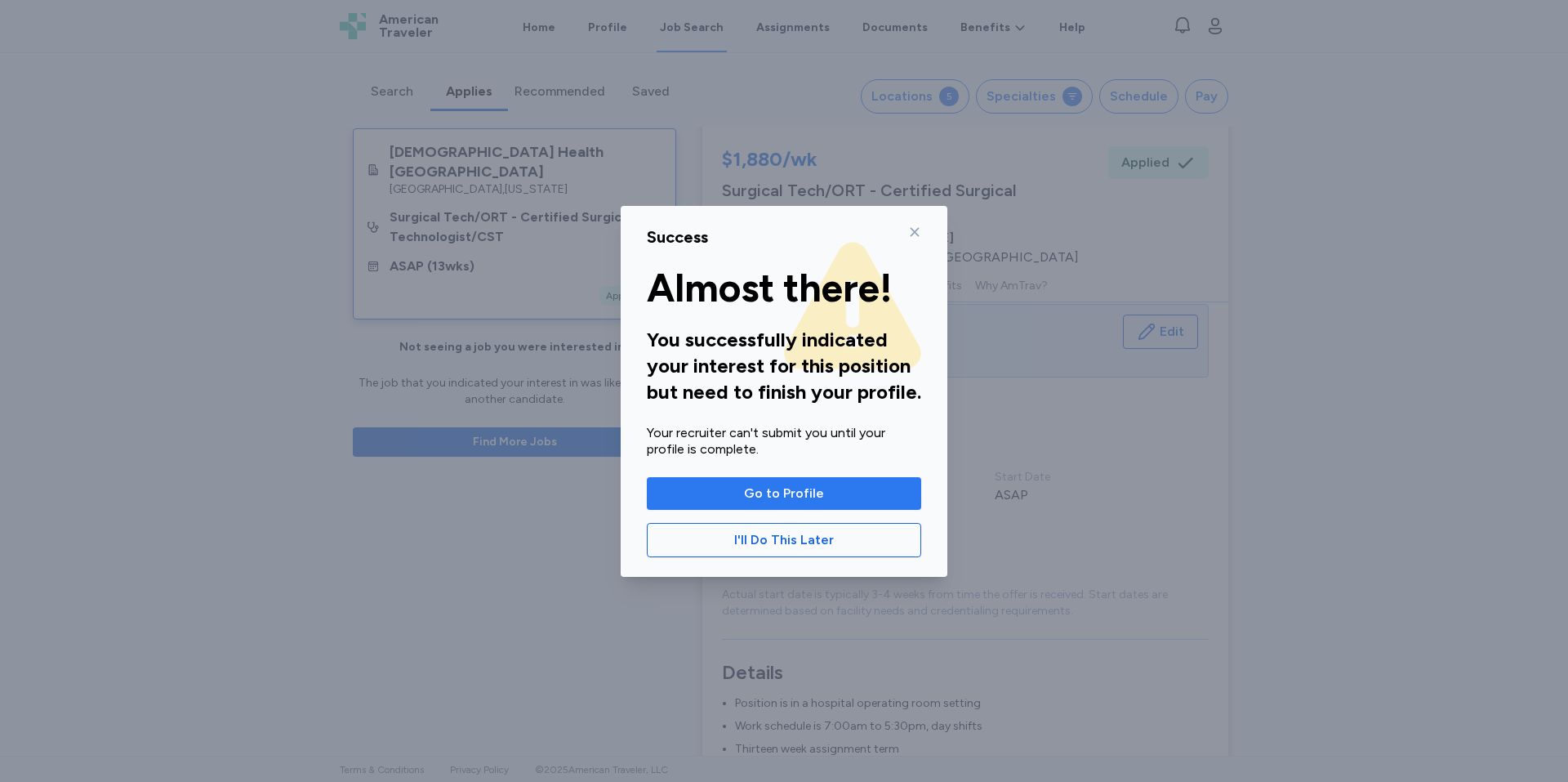
click at [803, 495] on span "Go to Profile" at bounding box center [784, 493] width 80 height 20
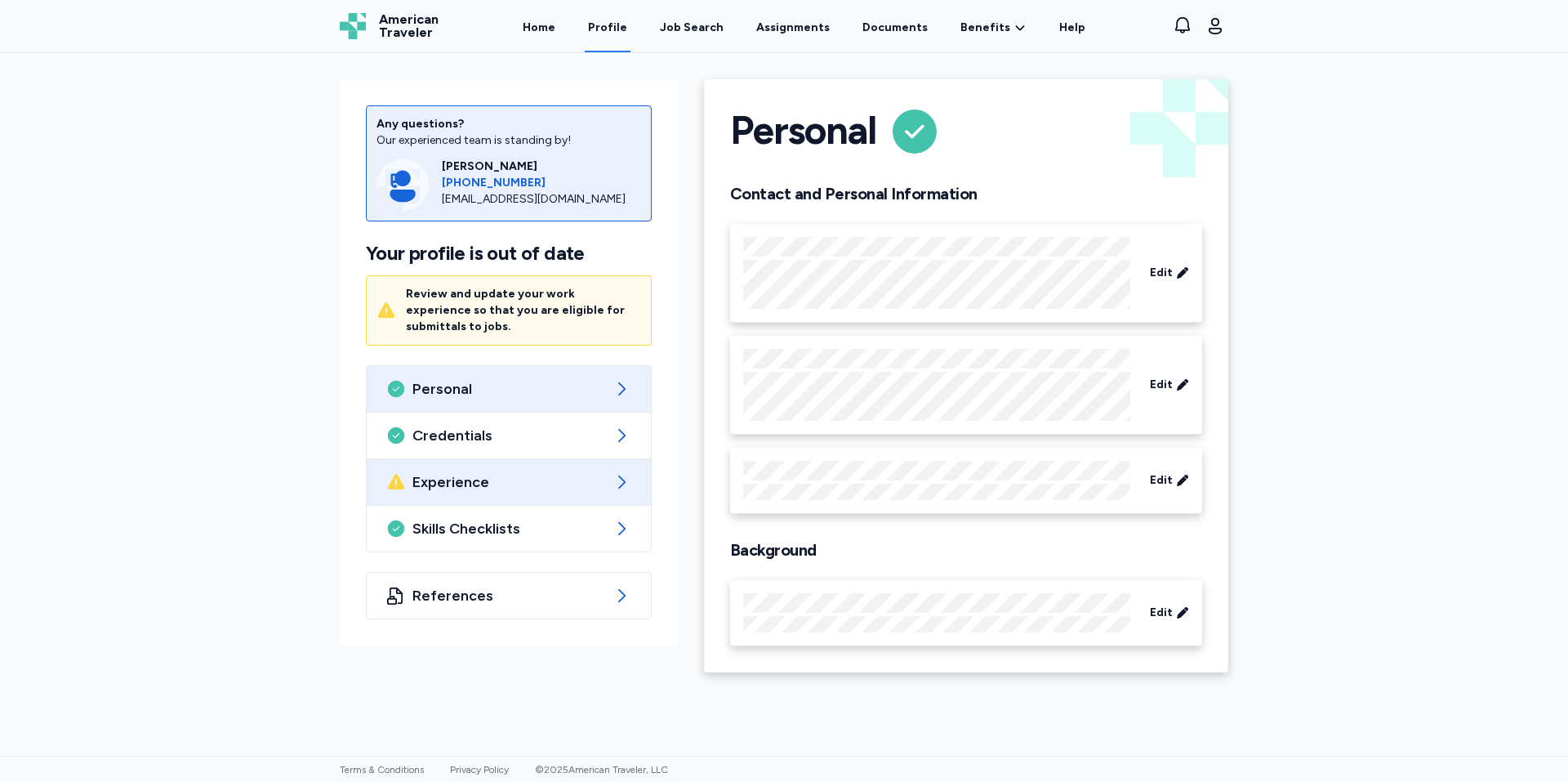
click at [565, 459] on div "Experience" at bounding box center [508, 481] width 284 height 46
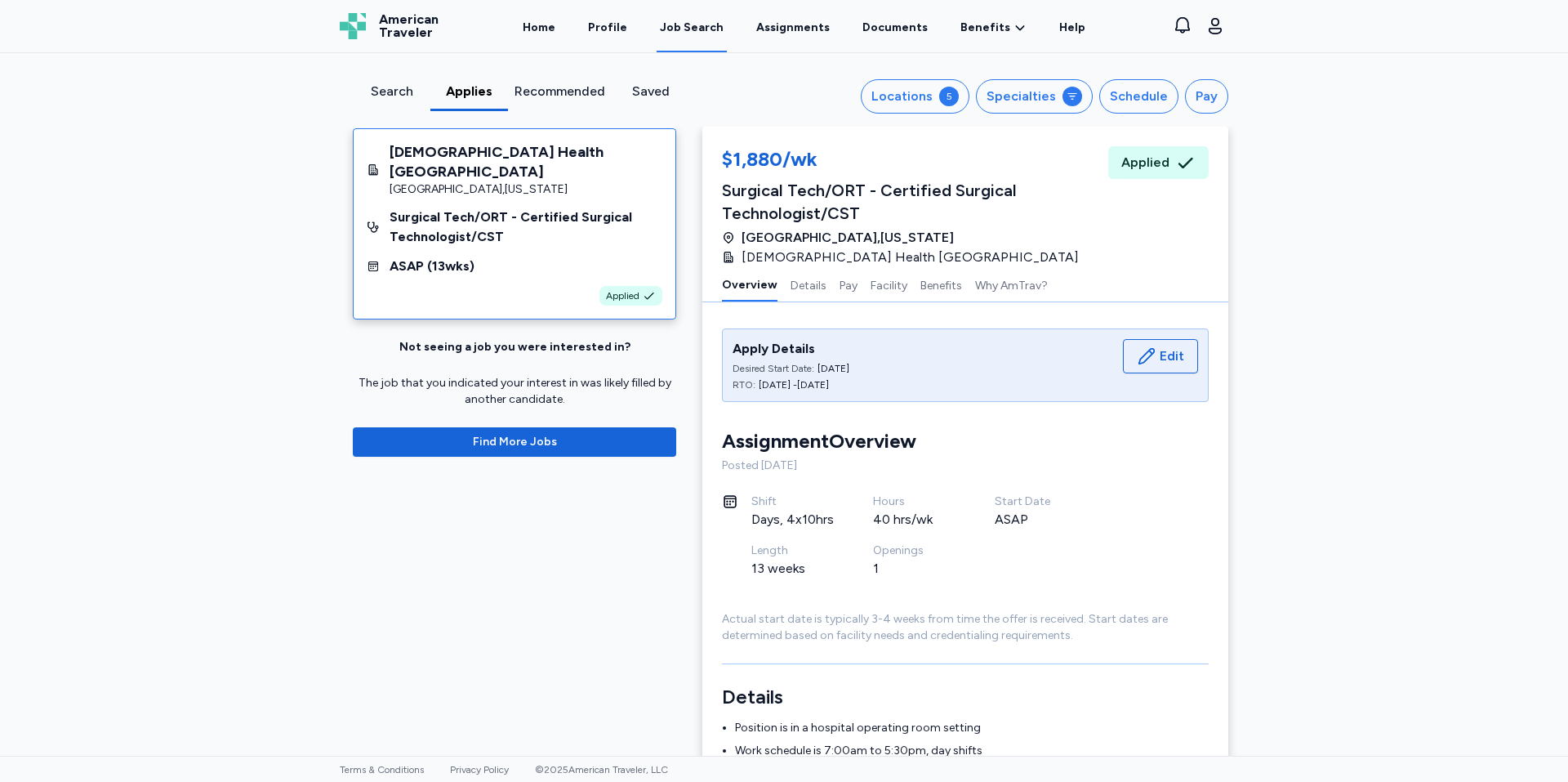
click at [627, 405] on div "Not seeing a job you were interested in? The job that you indicated your intere…" at bounding box center [513, 397] width 323 height 118
click at [627, 427] on button "Find More Jobs" at bounding box center [513, 442] width 323 height 29
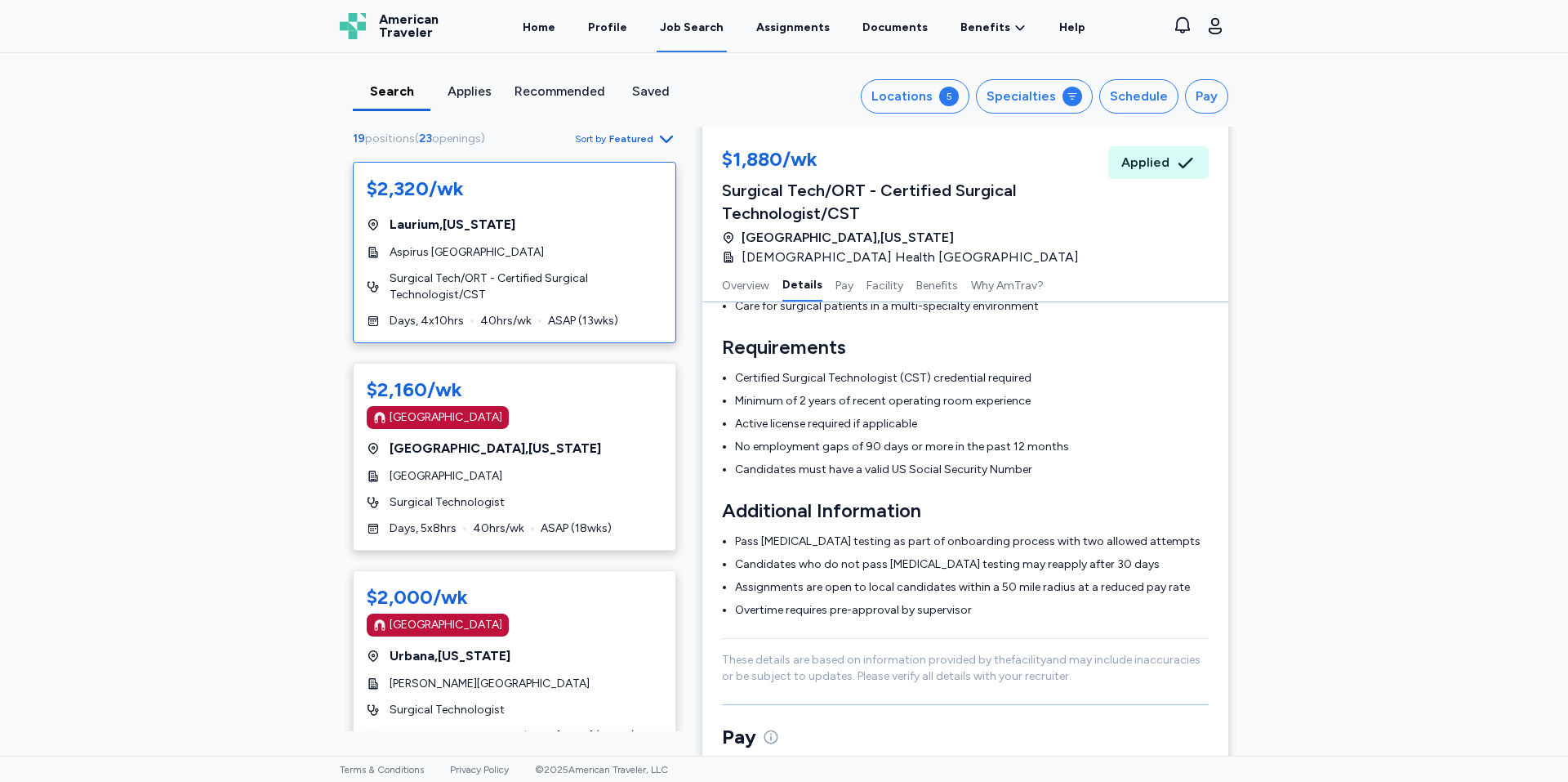
click at [567, 270] on span "Surgical Tech/ORT - Certified Surgical Technologist/CST" at bounding box center [526, 287] width 273 height 33
